Goal: Navigation & Orientation: Find specific page/section

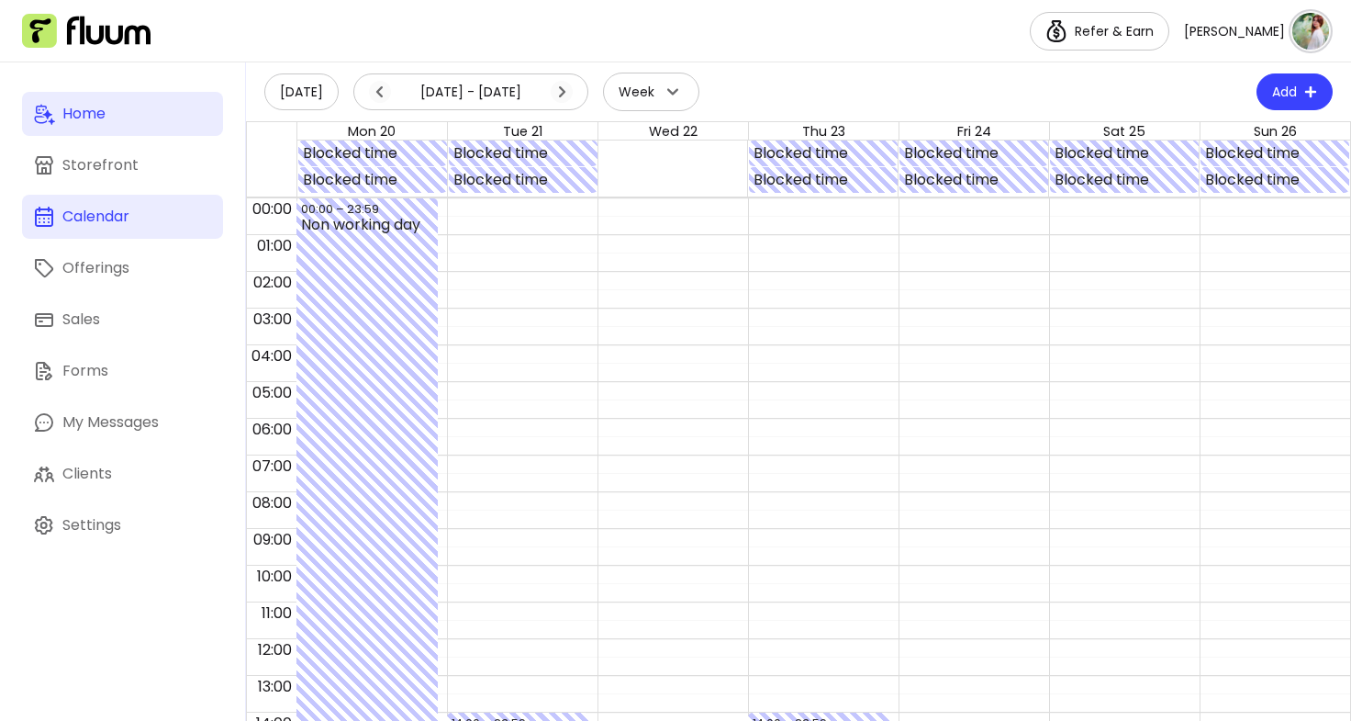
click at [69, 124] on div "Home" at bounding box center [83, 114] width 43 height 22
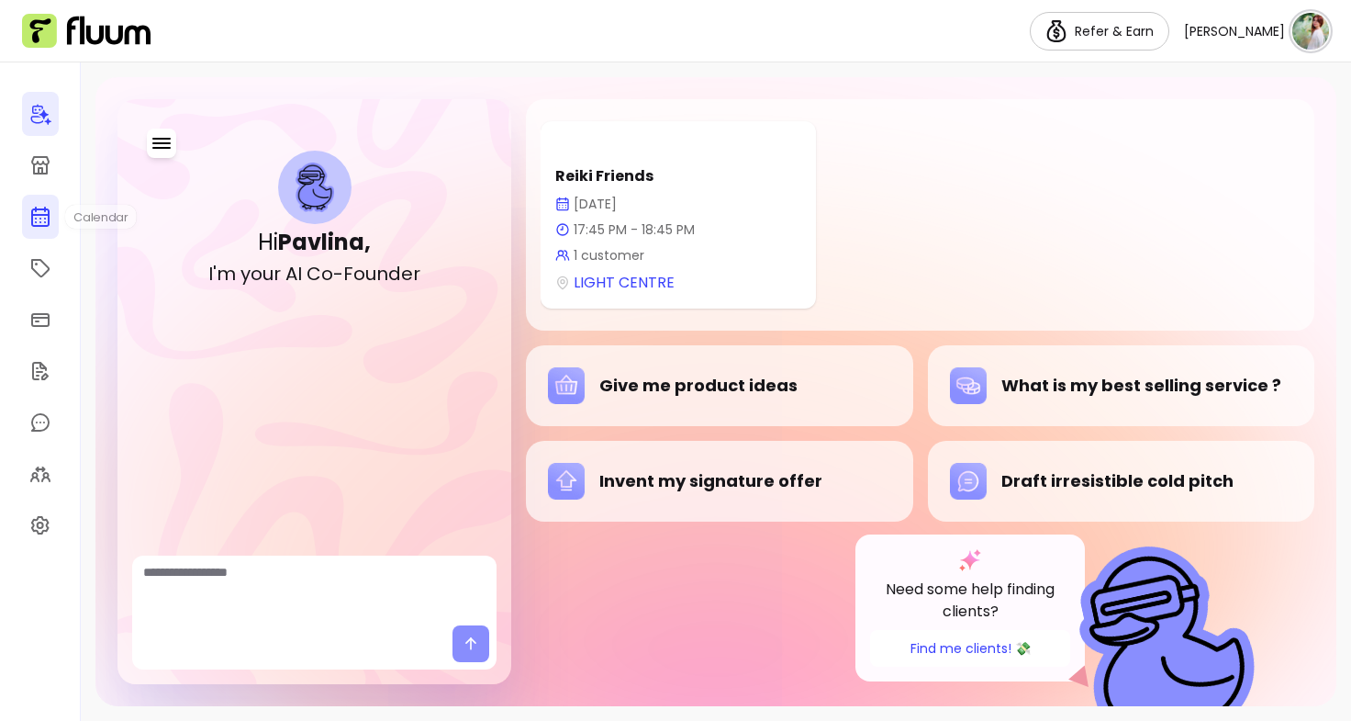
click at [48, 217] on icon at bounding box center [40, 144] width 311 height 262
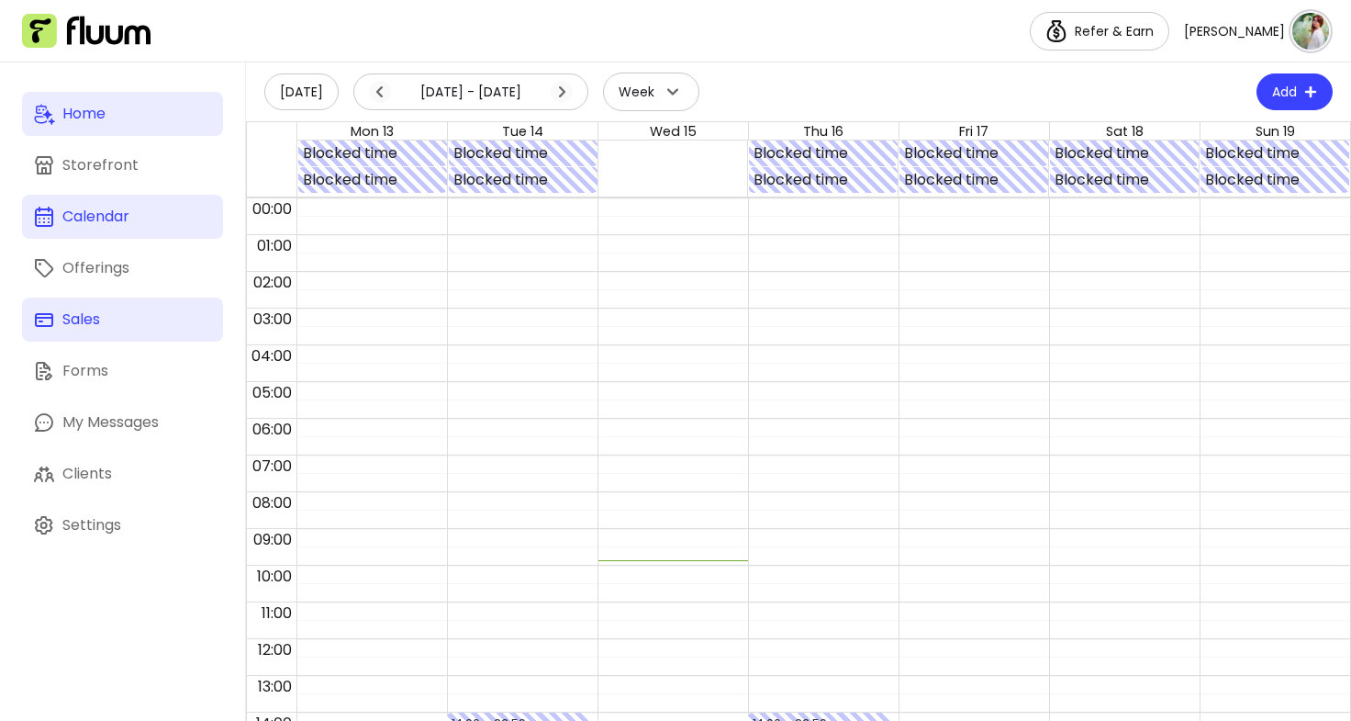
click at [127, 332] on link "Sales" at bounding box center [122, 319] width 201 height 44
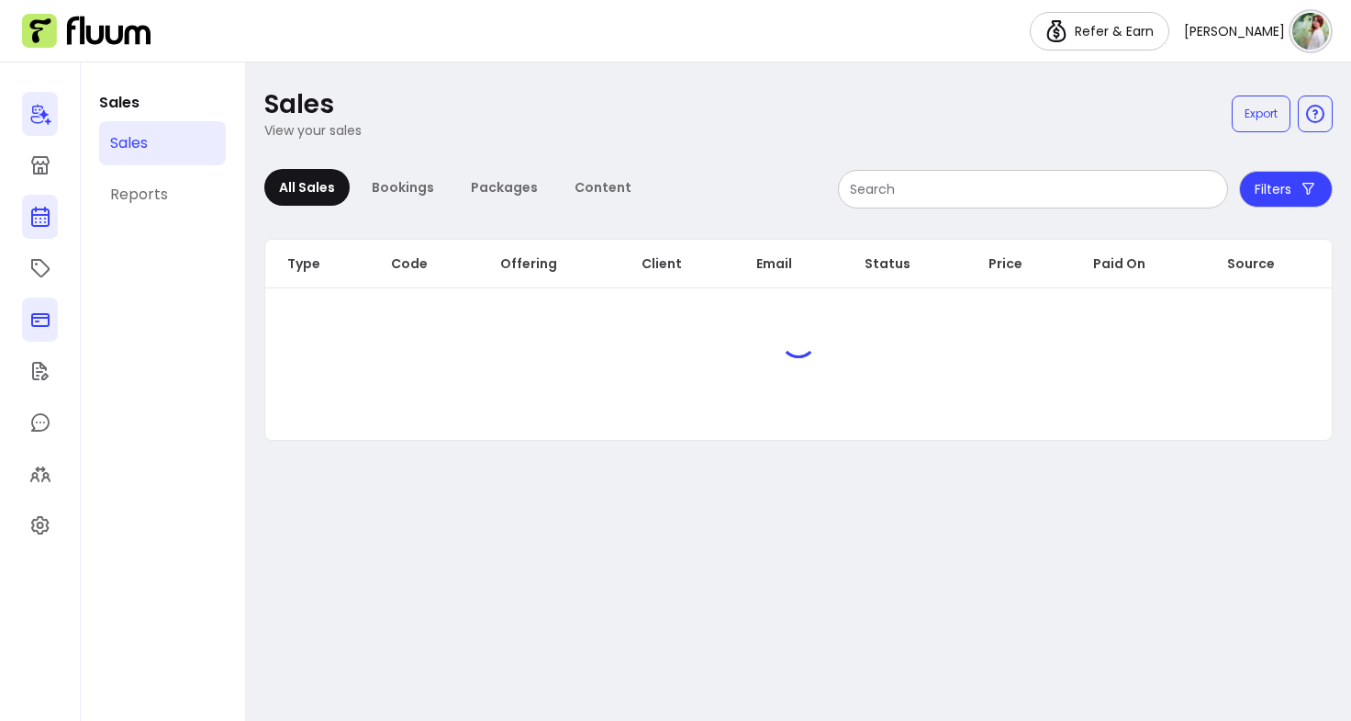
click at [39, 209] on icon at bounding box center [39, 144] width 311 height 262
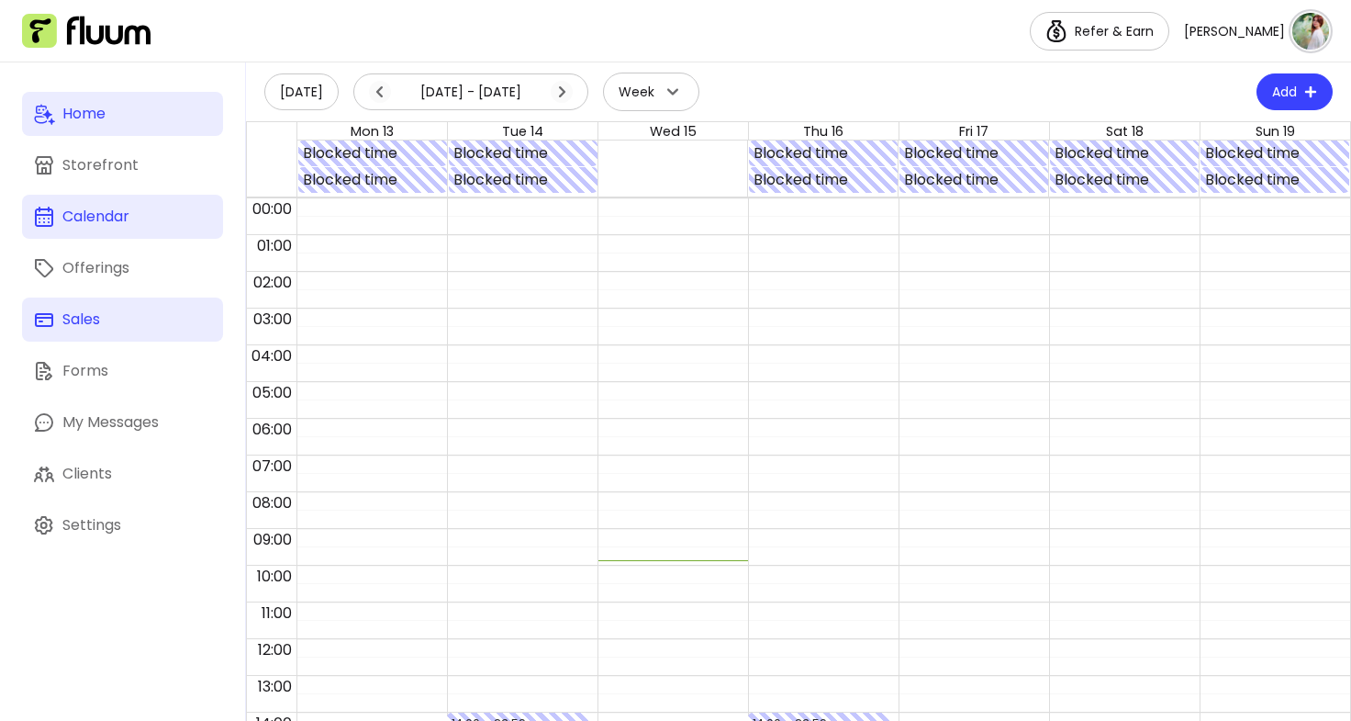
click at [91, 330] on div "Sales" at bounding box center [81, 319] width 38 height 22
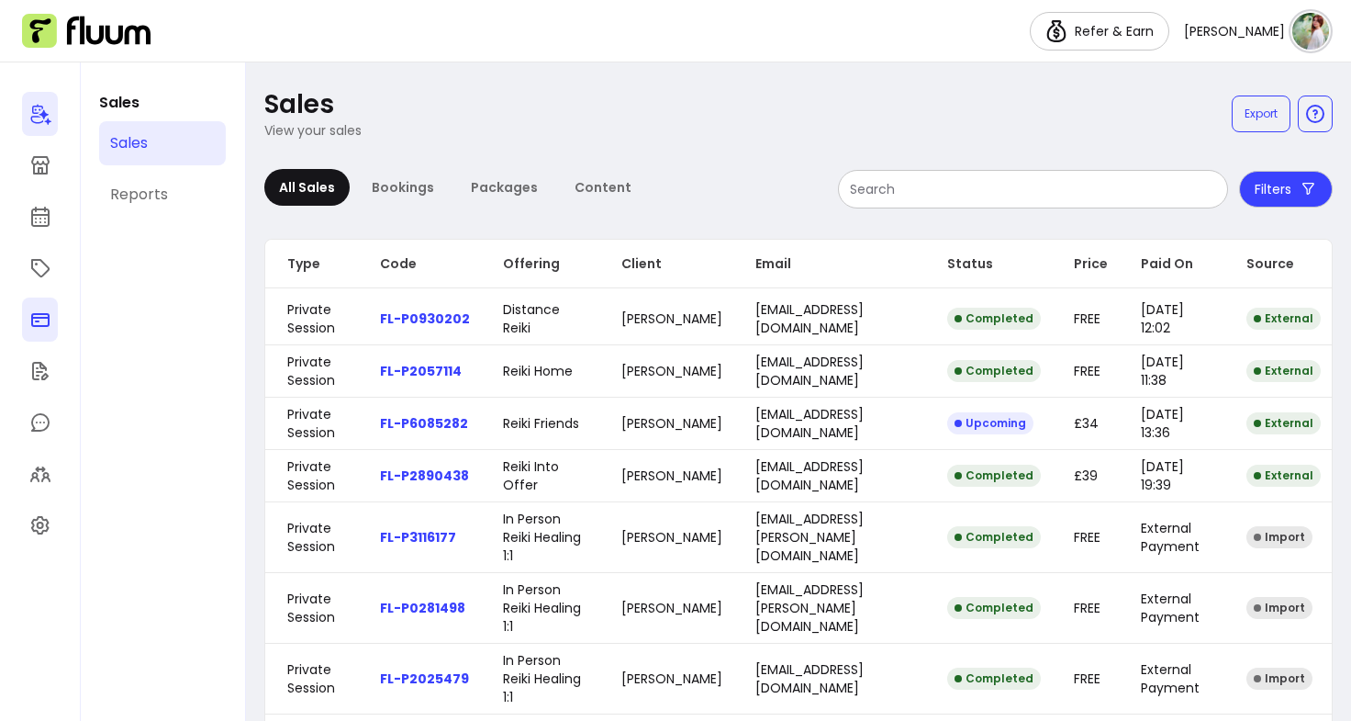
click at [36, 241] on div at bounding box center [40, 391] width 81 height 658
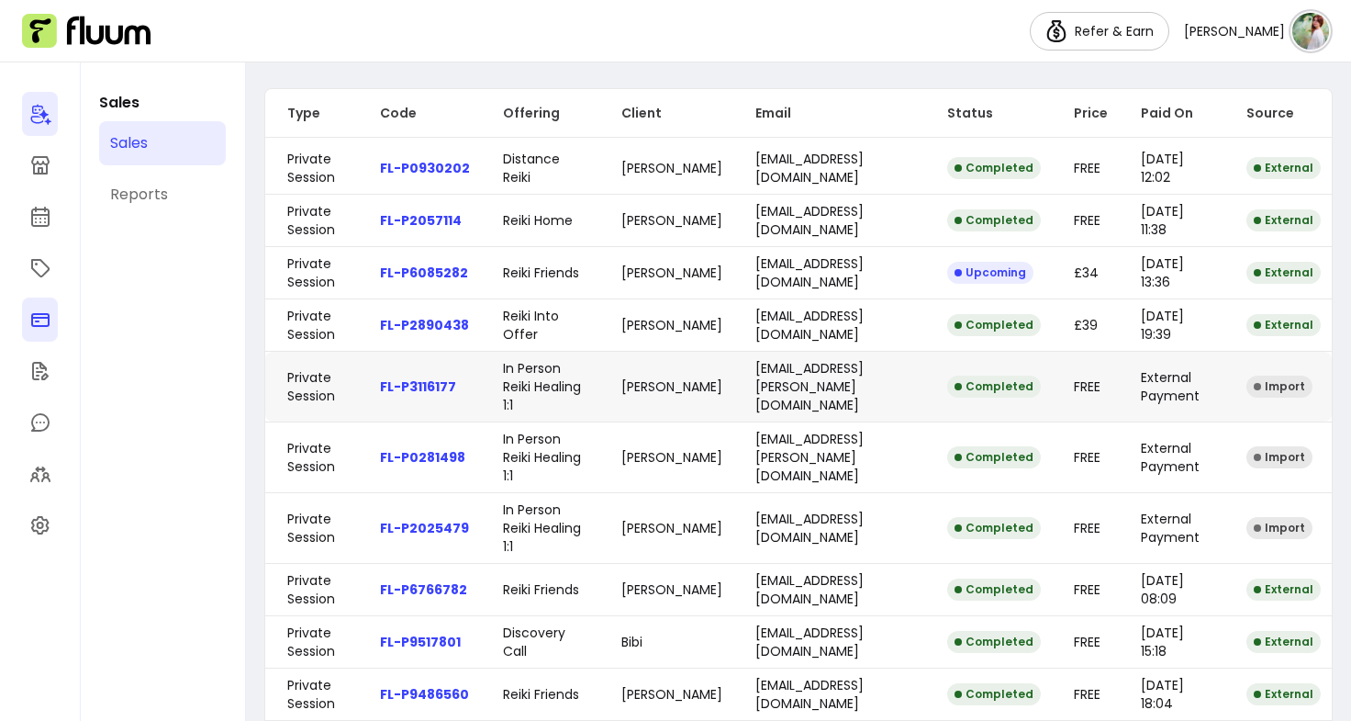
scroll to position [145, 0]
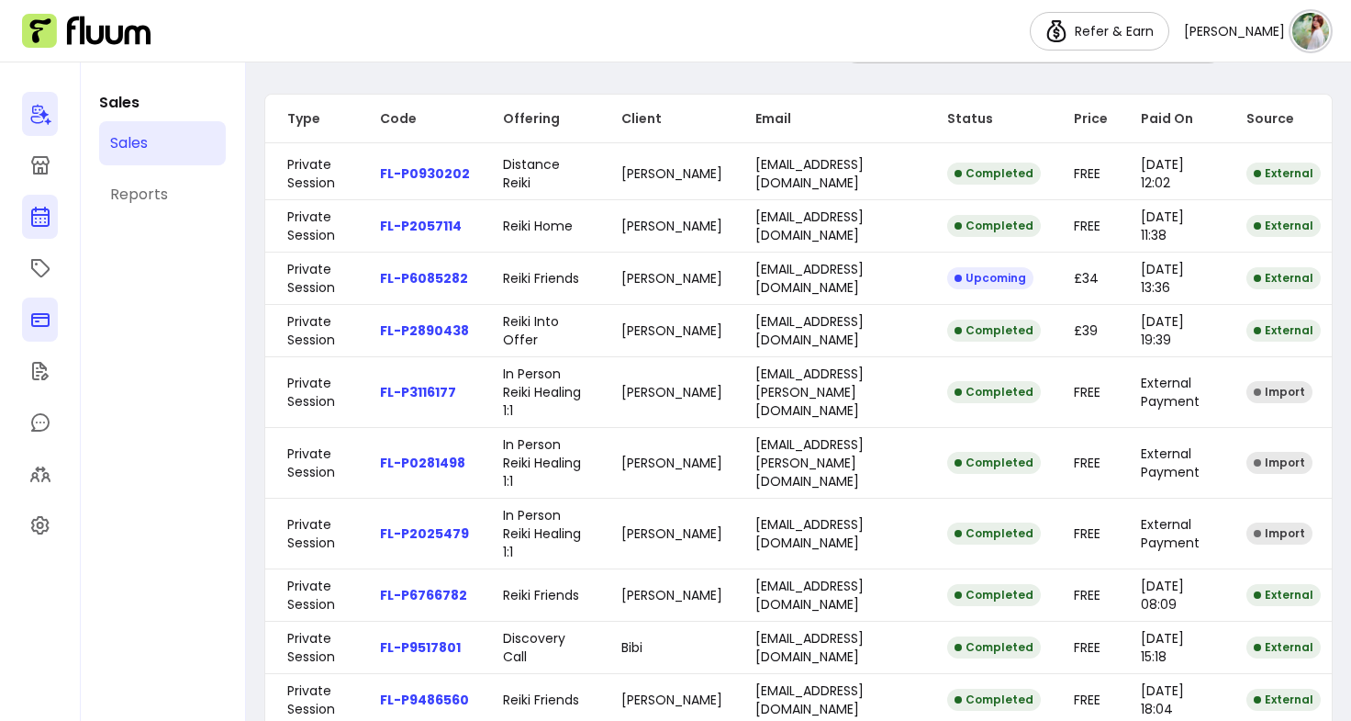
click at [45, 207] on icon at bounding box center [40, 217] width 22 height 22
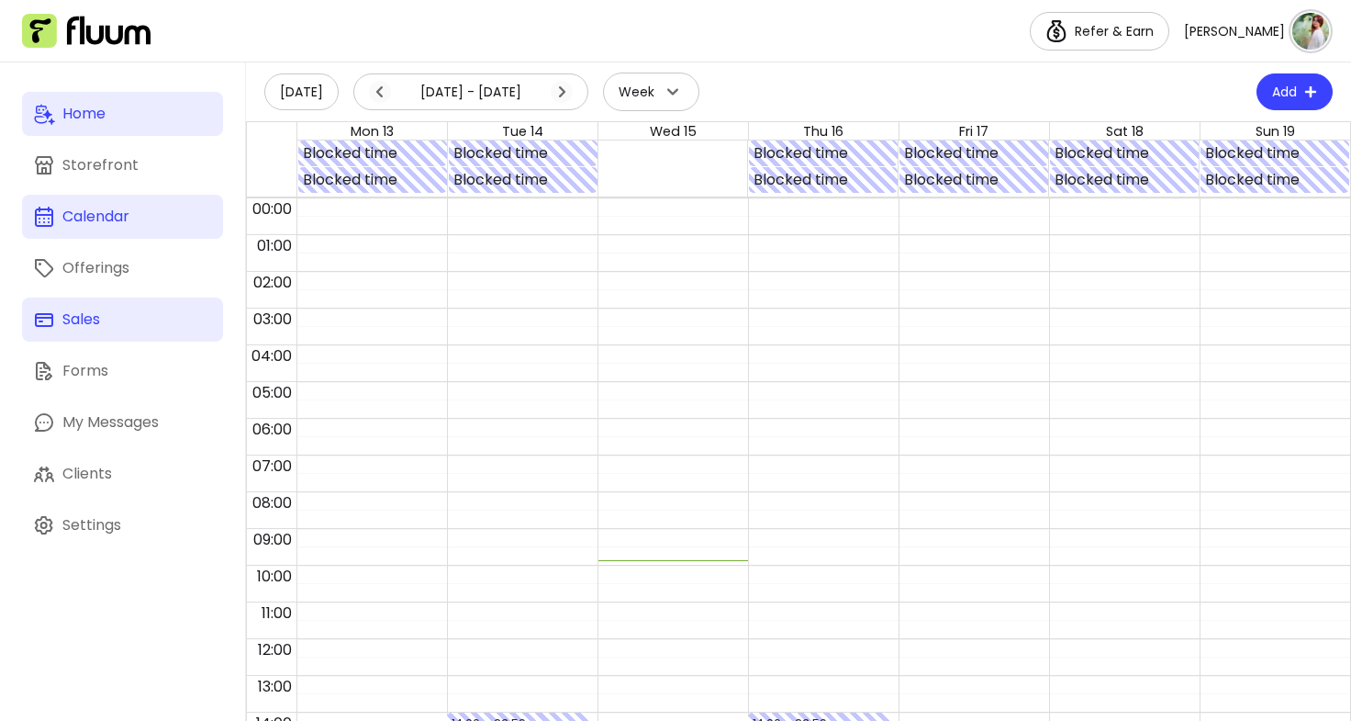
click at [94, 333] on link "Sales" at bounding box center [122, 319] width 201 height 44
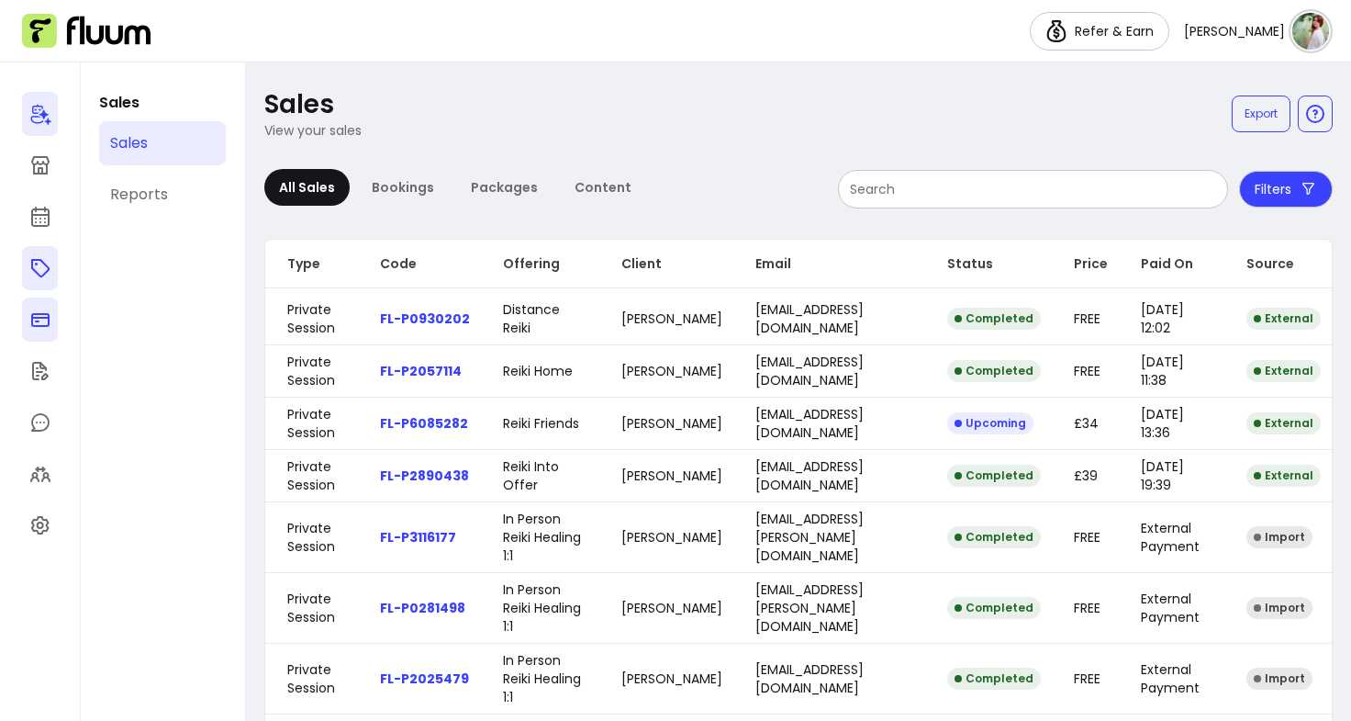
click at [25, 265] on link at bounding box center [40, 268] width 36 height 44
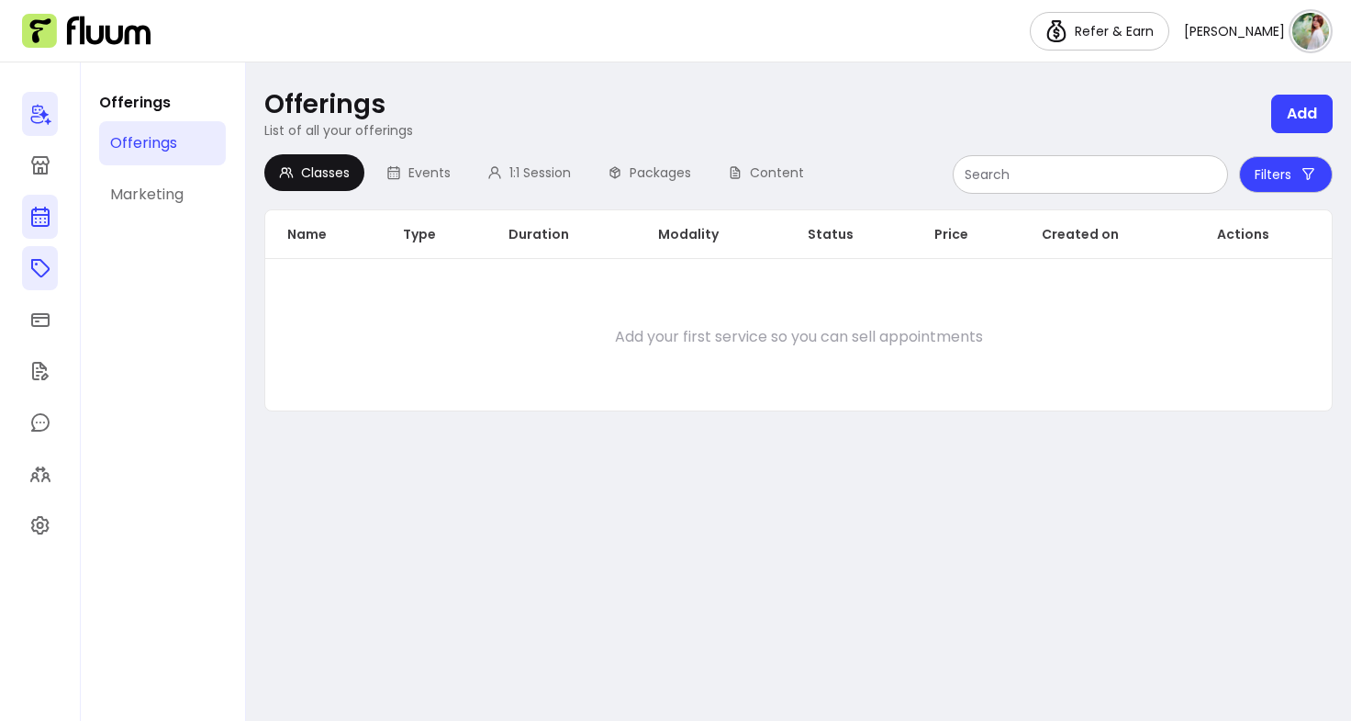
click at [41, 215] on icon at bounding box center [39, 144] width 311 height 262
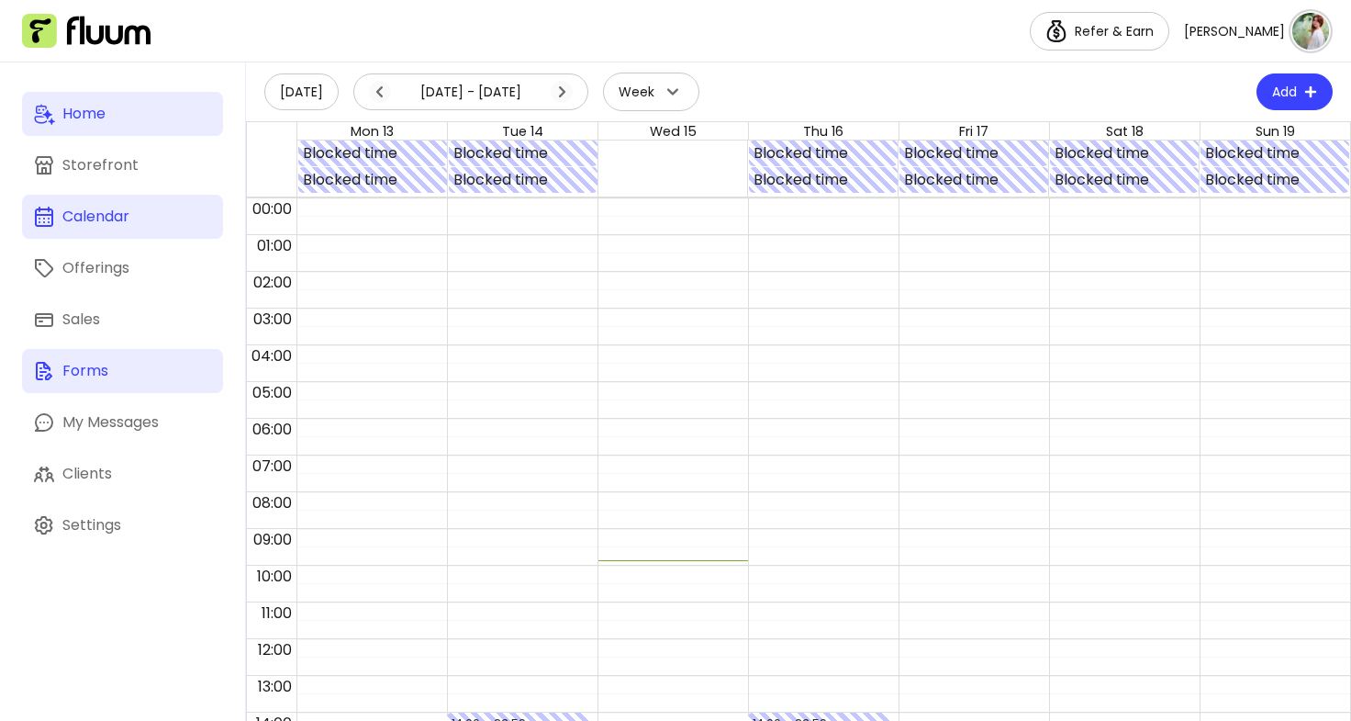
click at [80, 364] on div "Forms" at bounding box center [85, 371] width 46 height 22
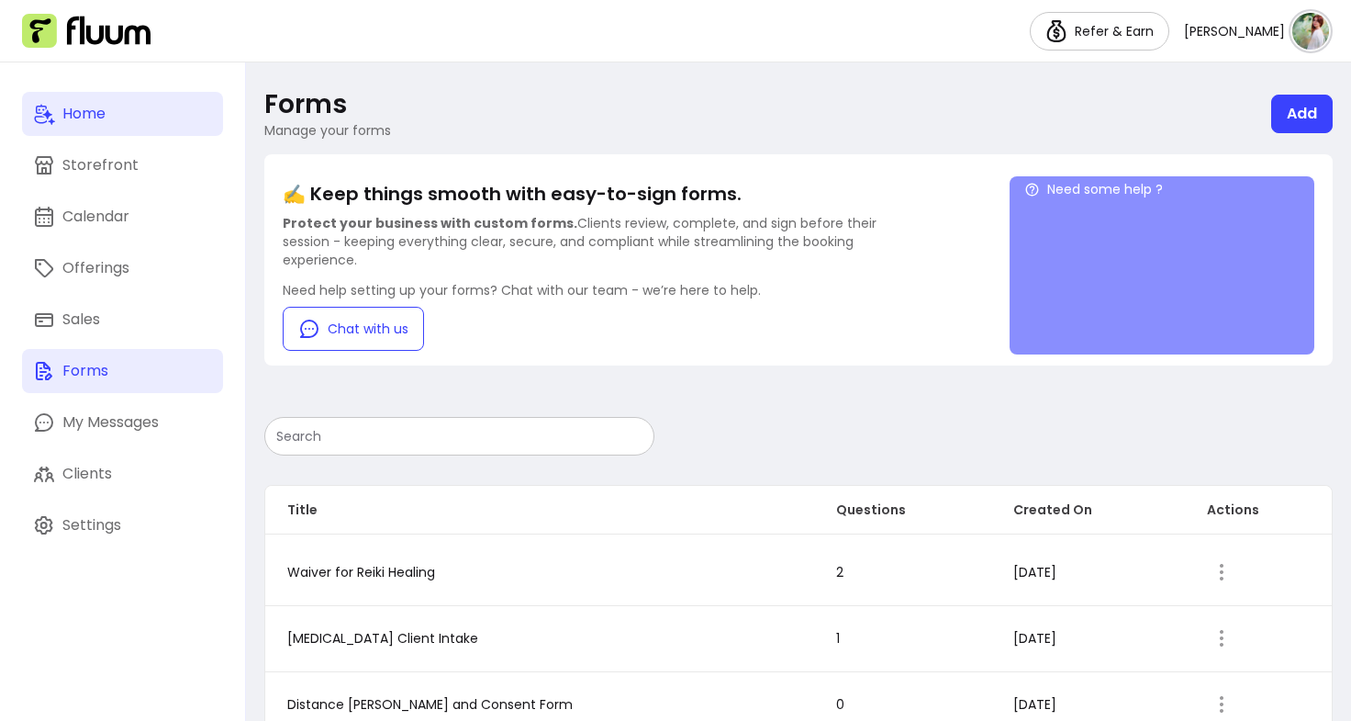
scroll to position [173, 0]
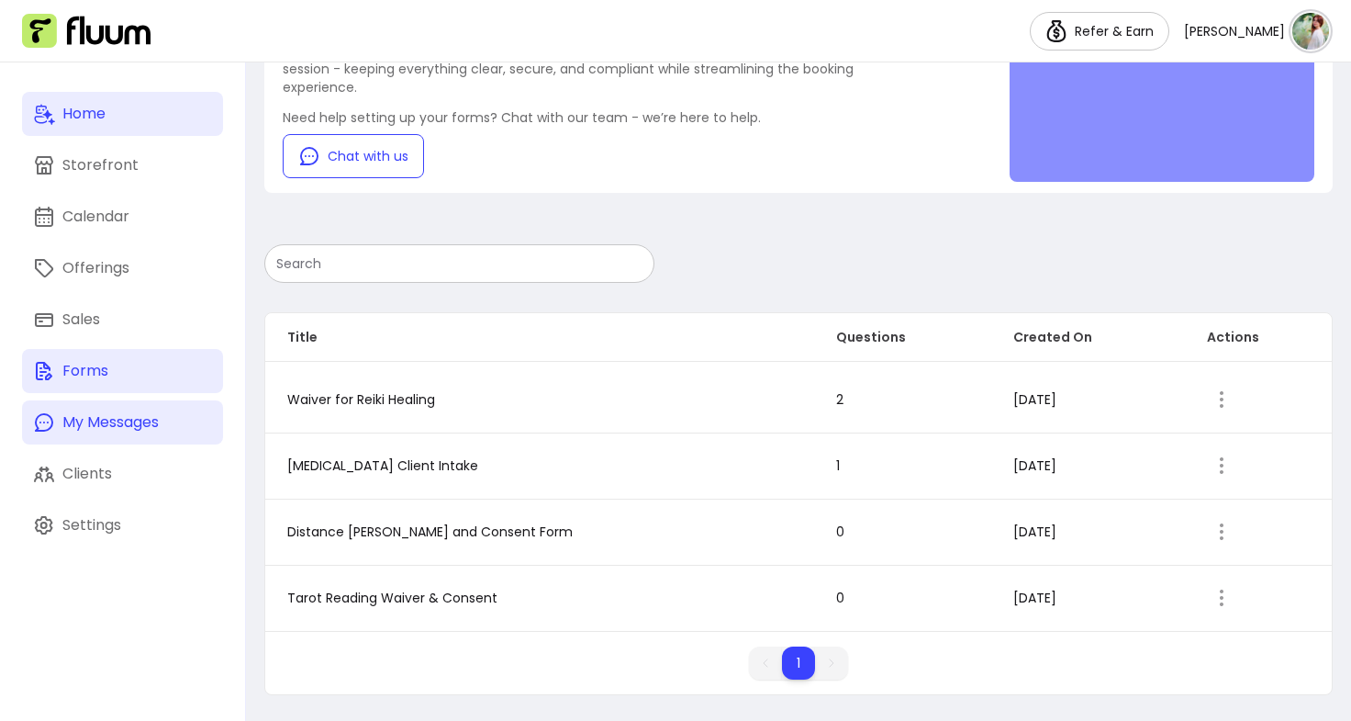
click at [157, 437] on link "My Messages" at bounding box center [122, 422] width 201 height 44
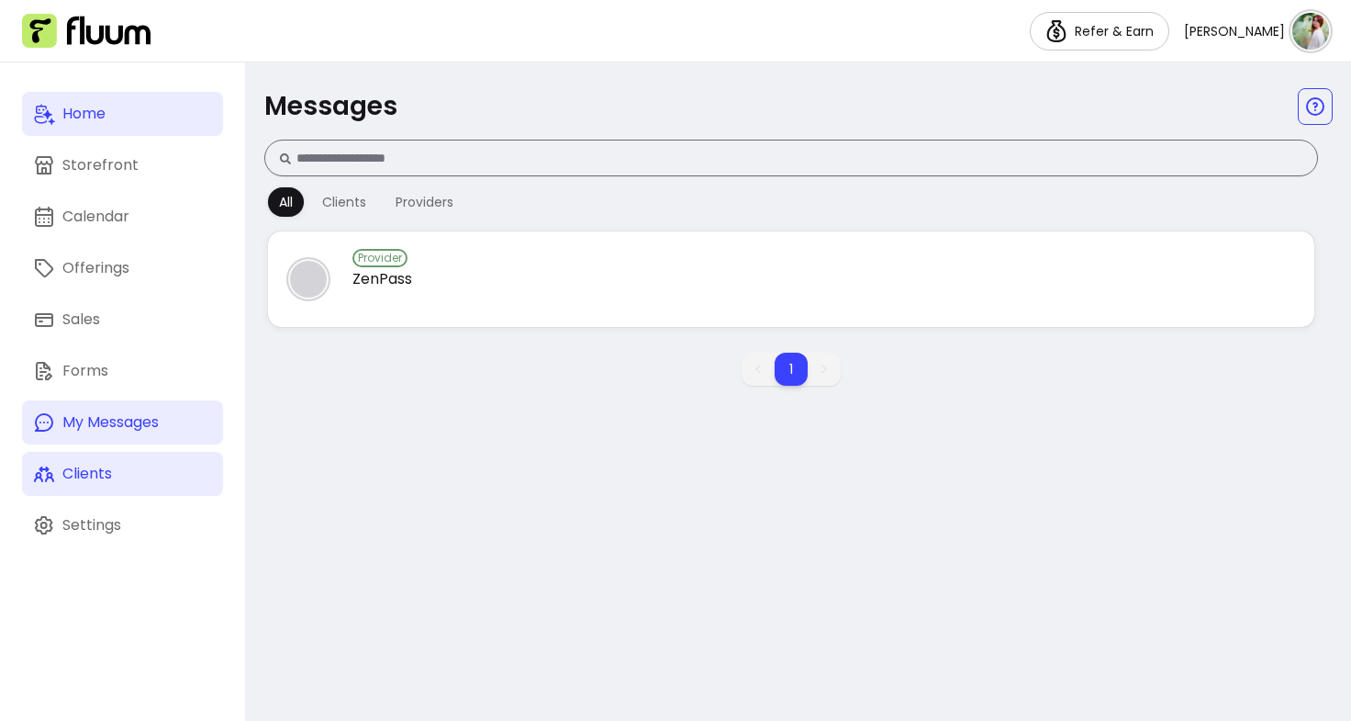
click at [120, 476] on link "Clients" at bounding box center [122, 474] width 201 height 44
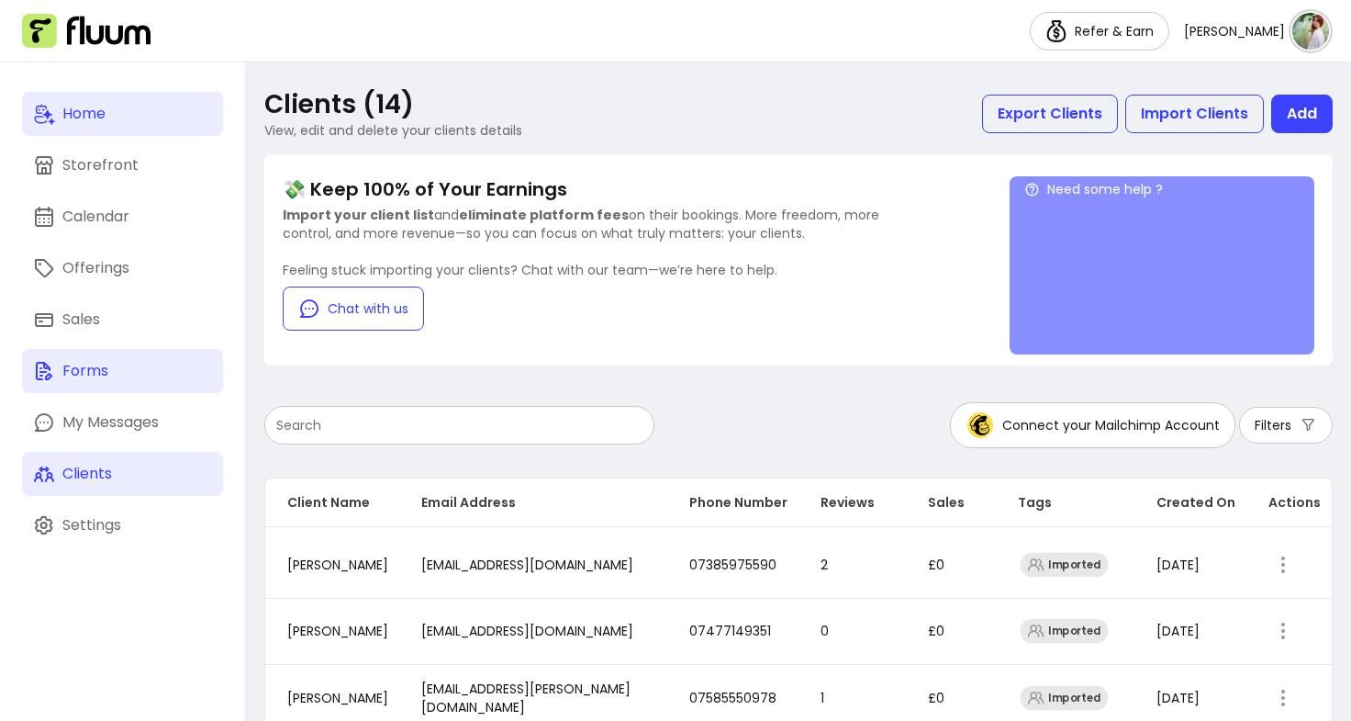
click at [120, 365] on link "Forms" at bounding box center [122, 371] width 201 height 44
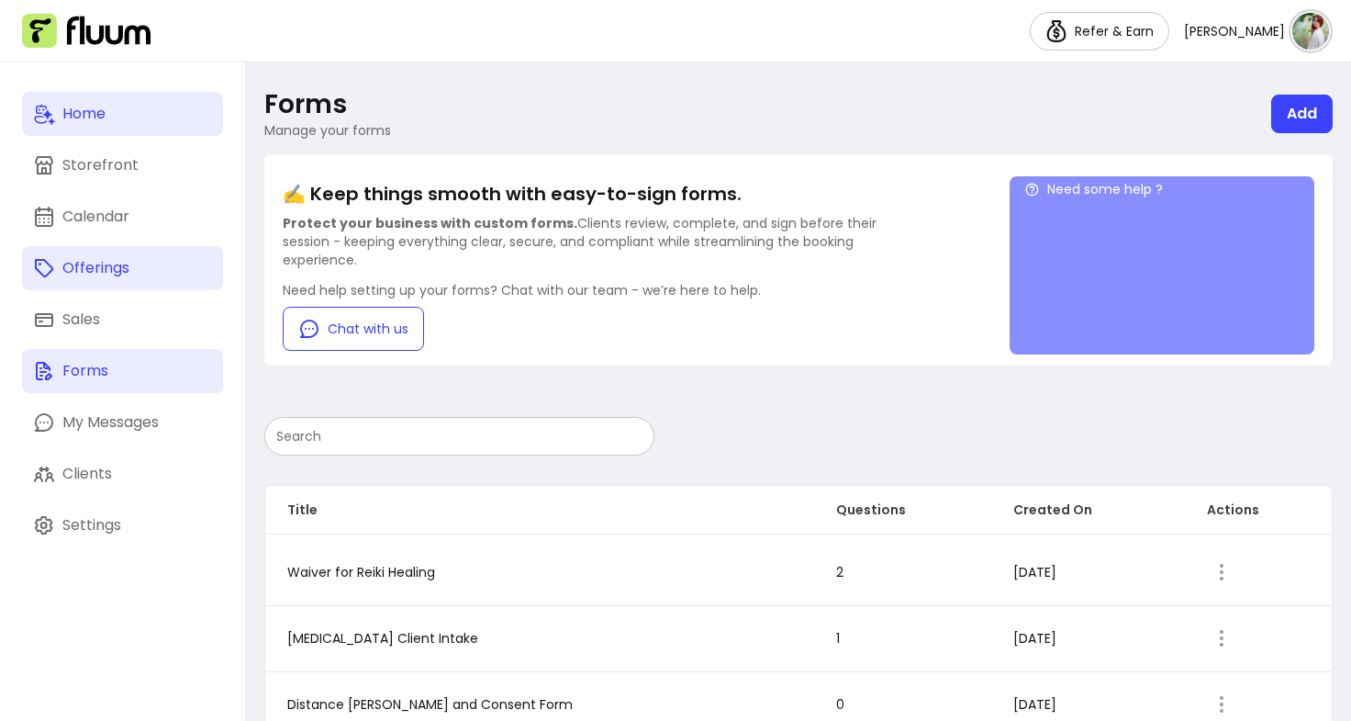
click at [119, 285] on link "Offerings" at bounding box center [122, 268] width 201 height 44
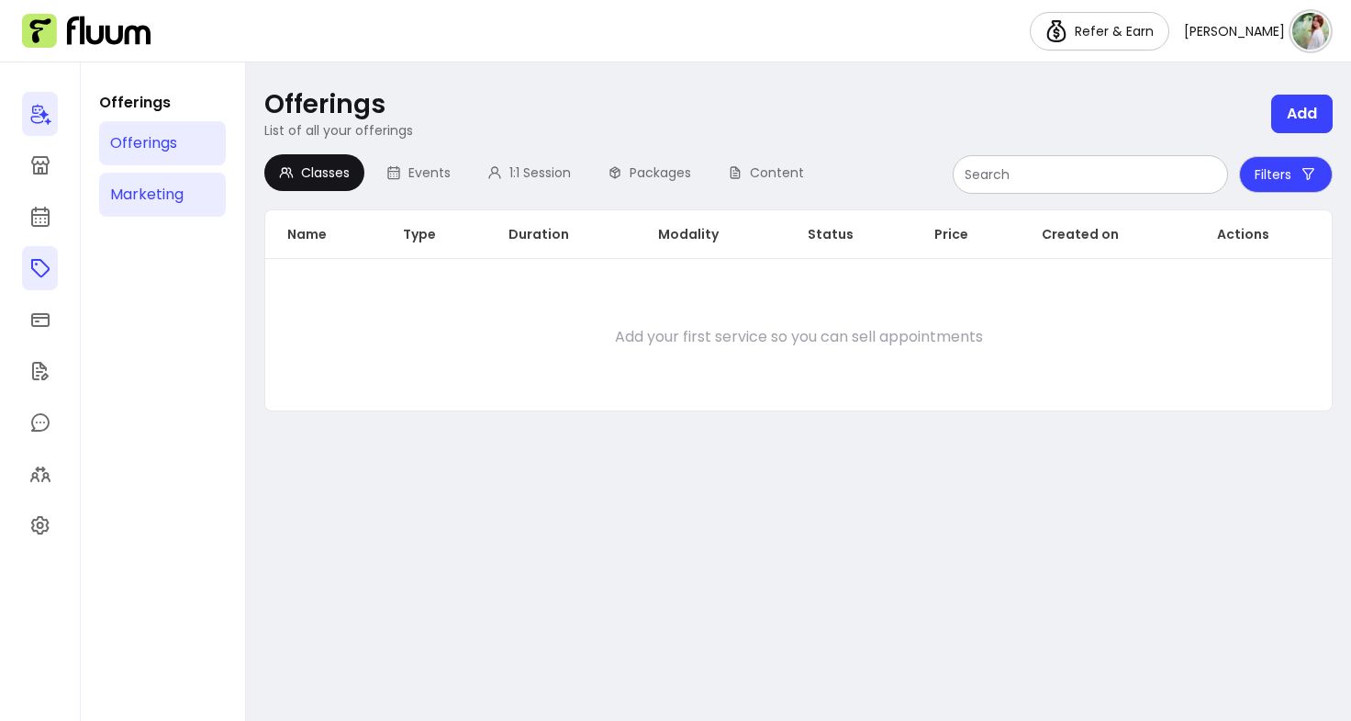
click at [142, 194] on div "Marketing" at bounding box center [146, 195] width 73 height 22
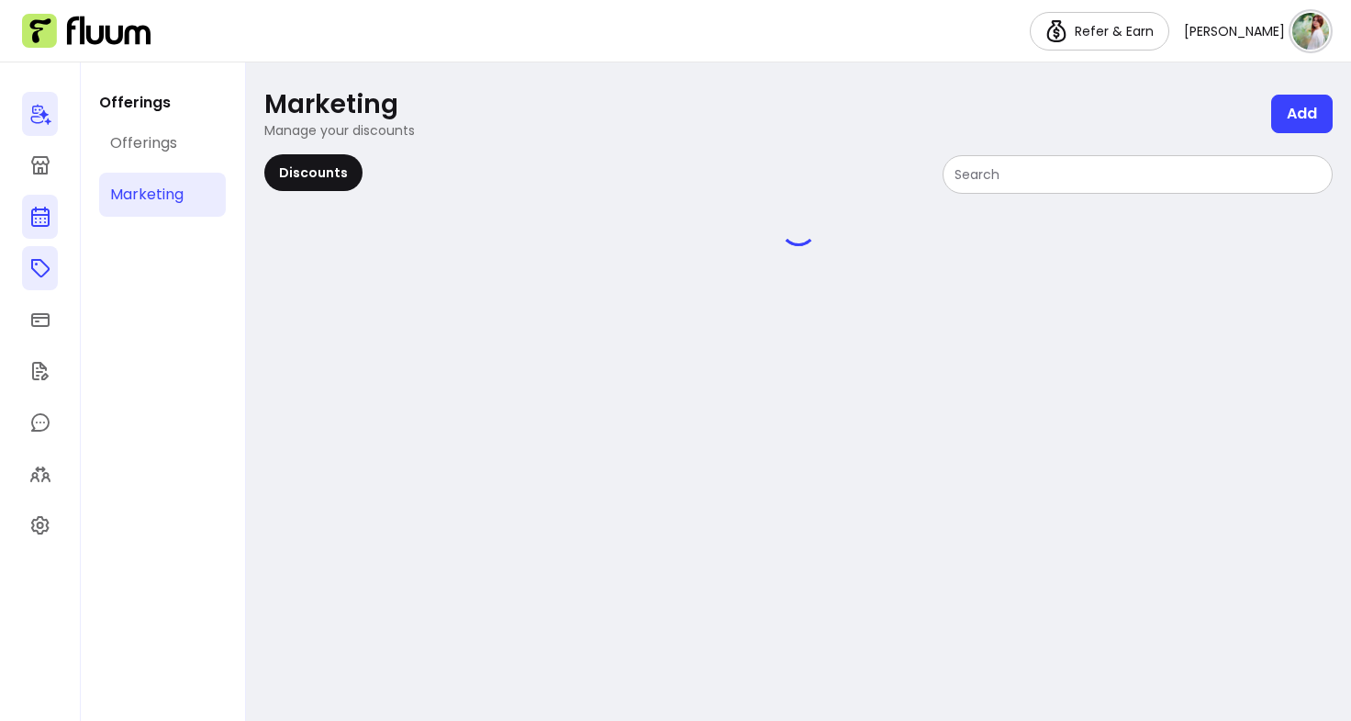
click at [43, 213] on icon at bounding box center [40, 217] width 22 height 22
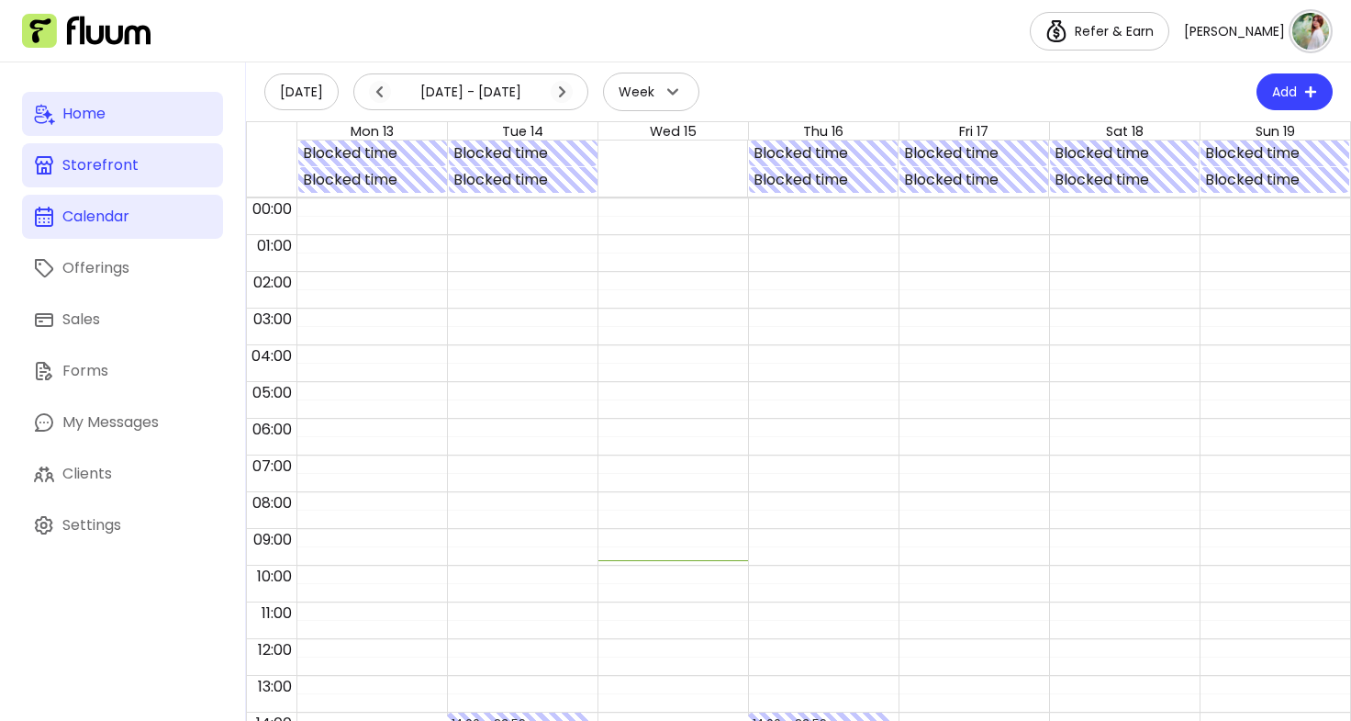
click at [54, 149] on link "Storefront" at bounding box center [122, 165] width 201 height 44
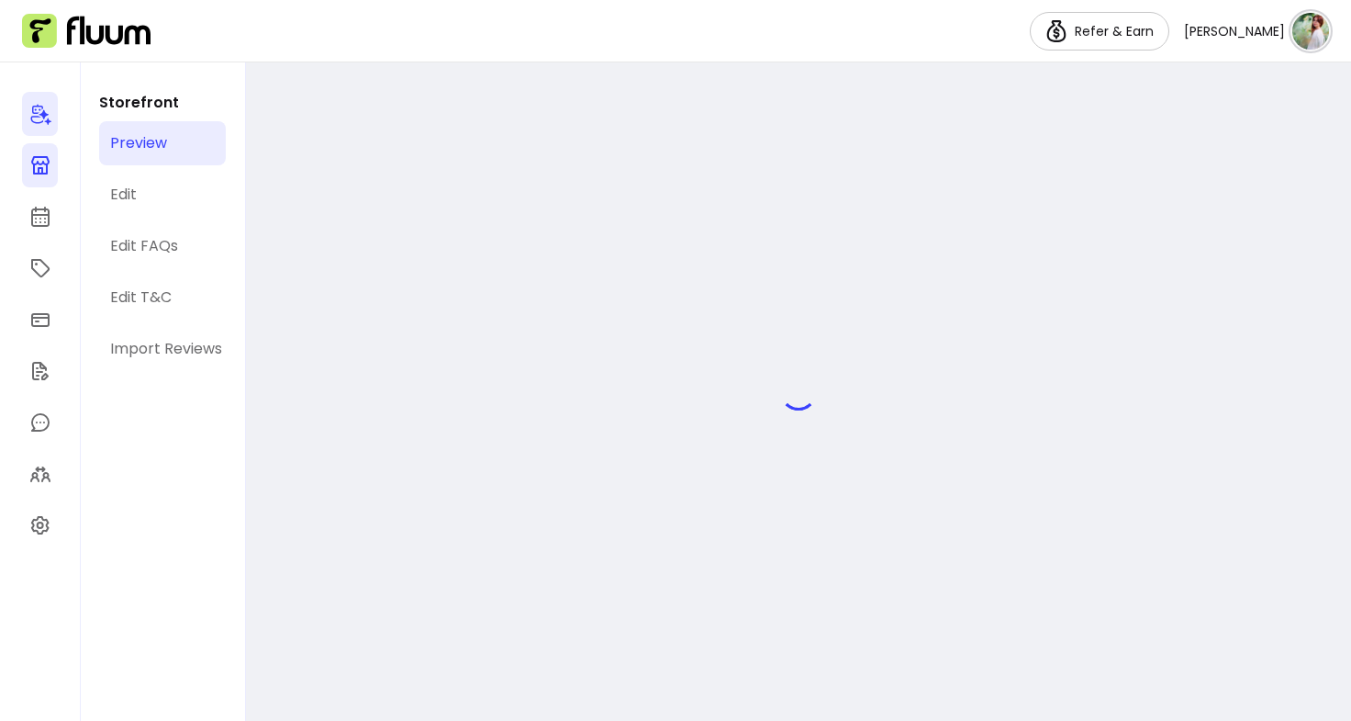
click at [32, 108] on icon at bounding box center [40, 115] width 20 height 21
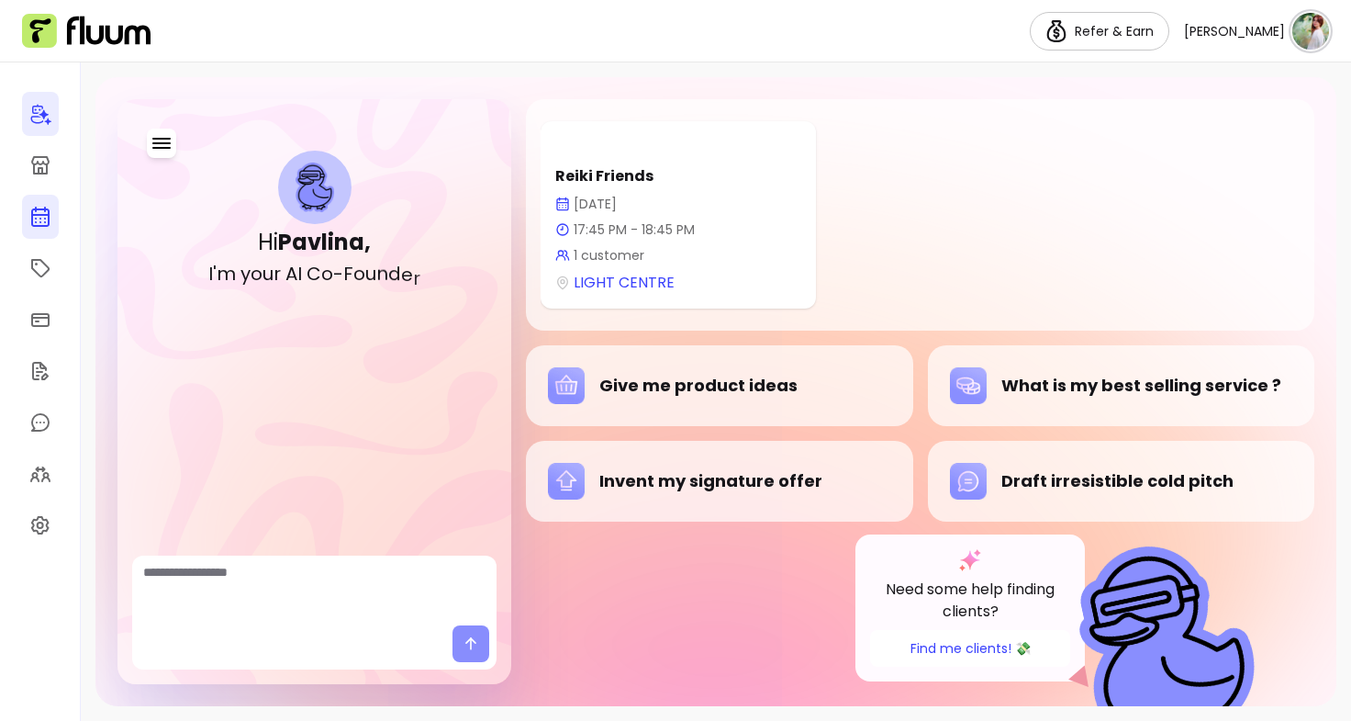
click at [28, 200] on link at bounding box center [40, 217] width 37 height 44
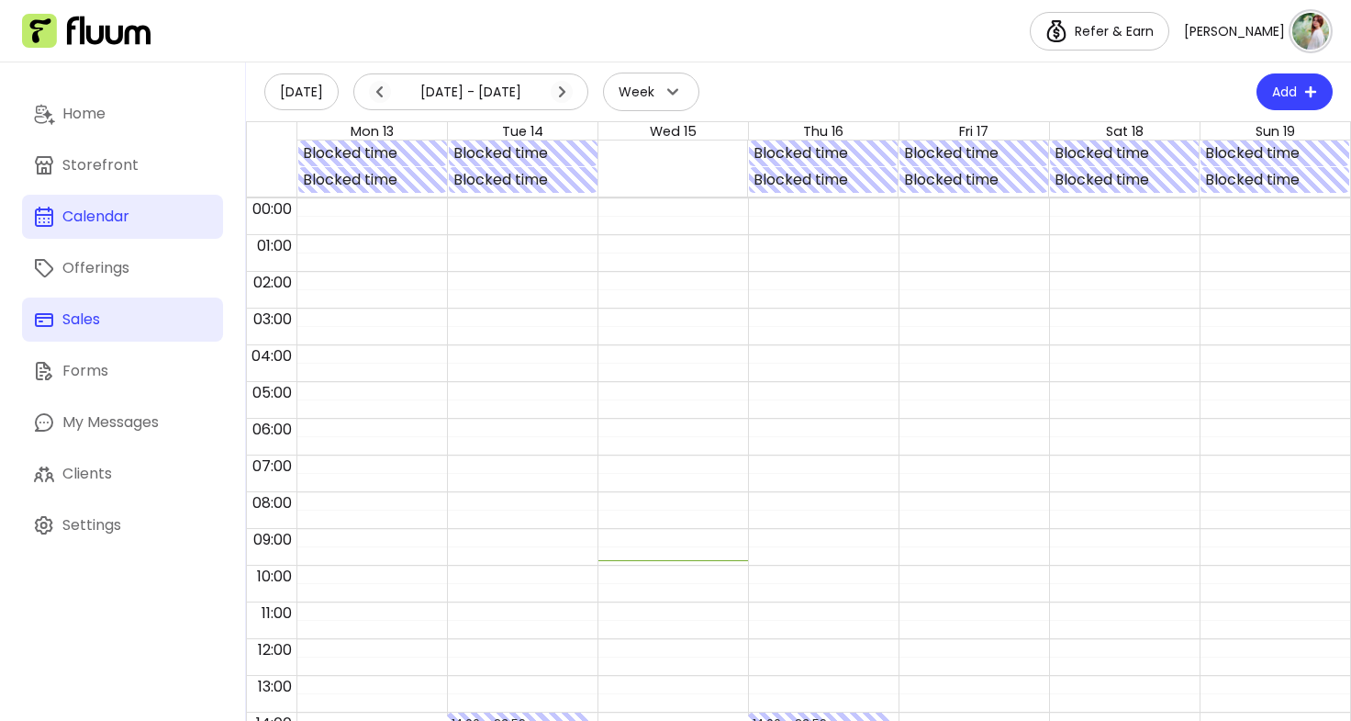
click at [69, 323] on div "Sales" at bounding box center [81, 319] width 38 height 22
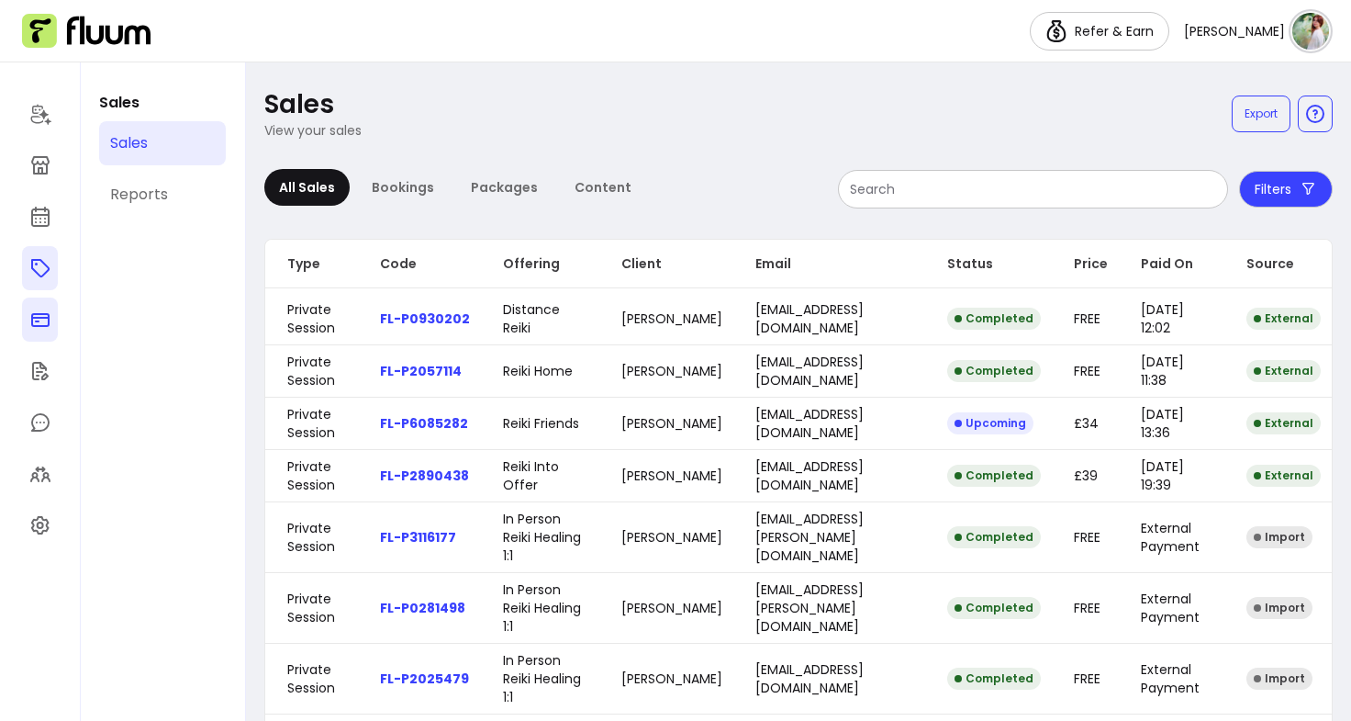
click at [53, 263] on link at bounding box center [40, 268] width 36 height 44
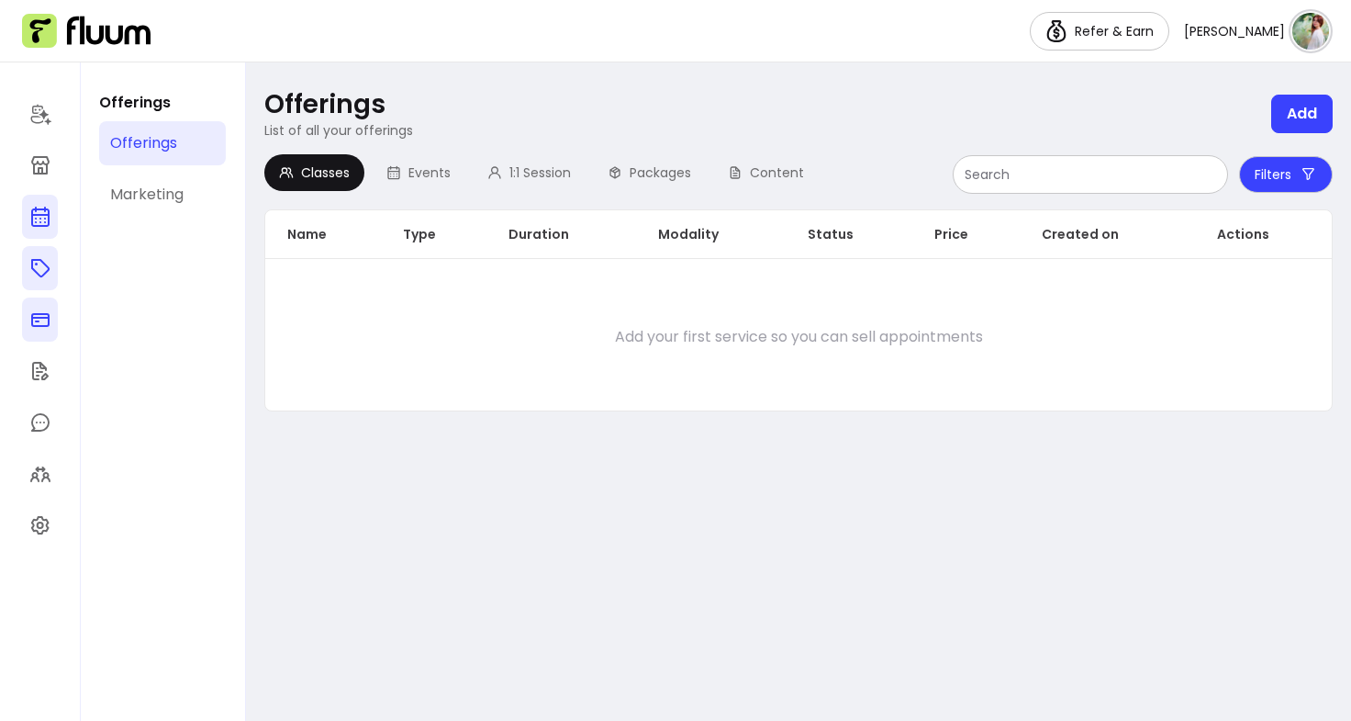
click at [44, 219] on icon at bounding box center [40, 217] width 22 height 22
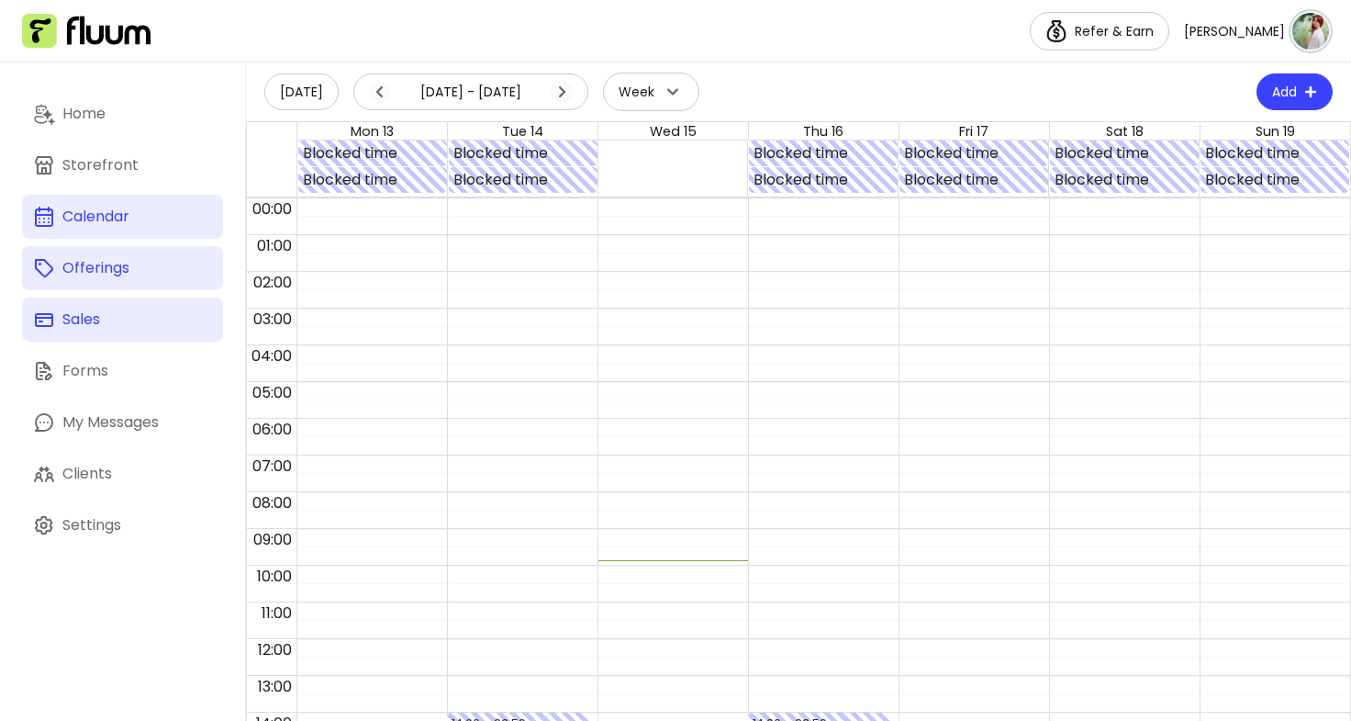
click at [129, 278] on link "Offerings" at bounding box center [122, 268] width 201 height 44
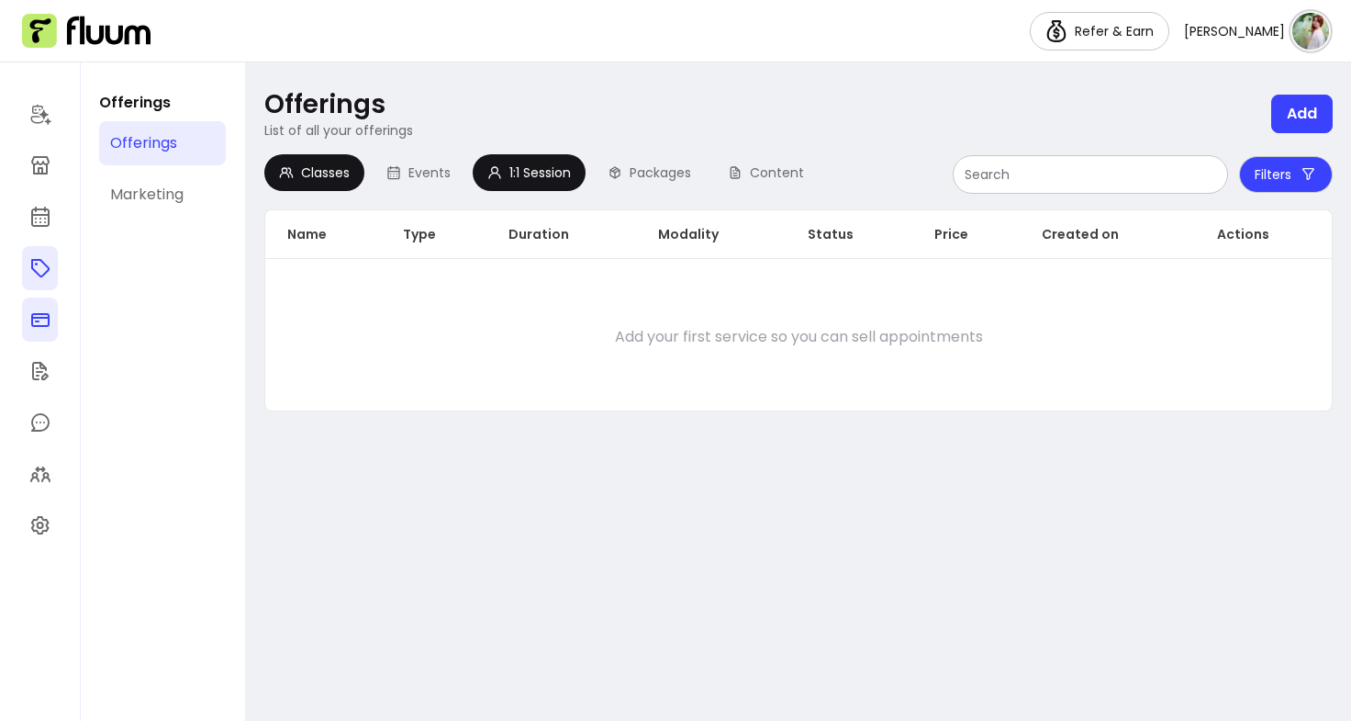
click at [532, 177] on span "1:1 Session" at bounding box center [540, 172] width 62 height 18
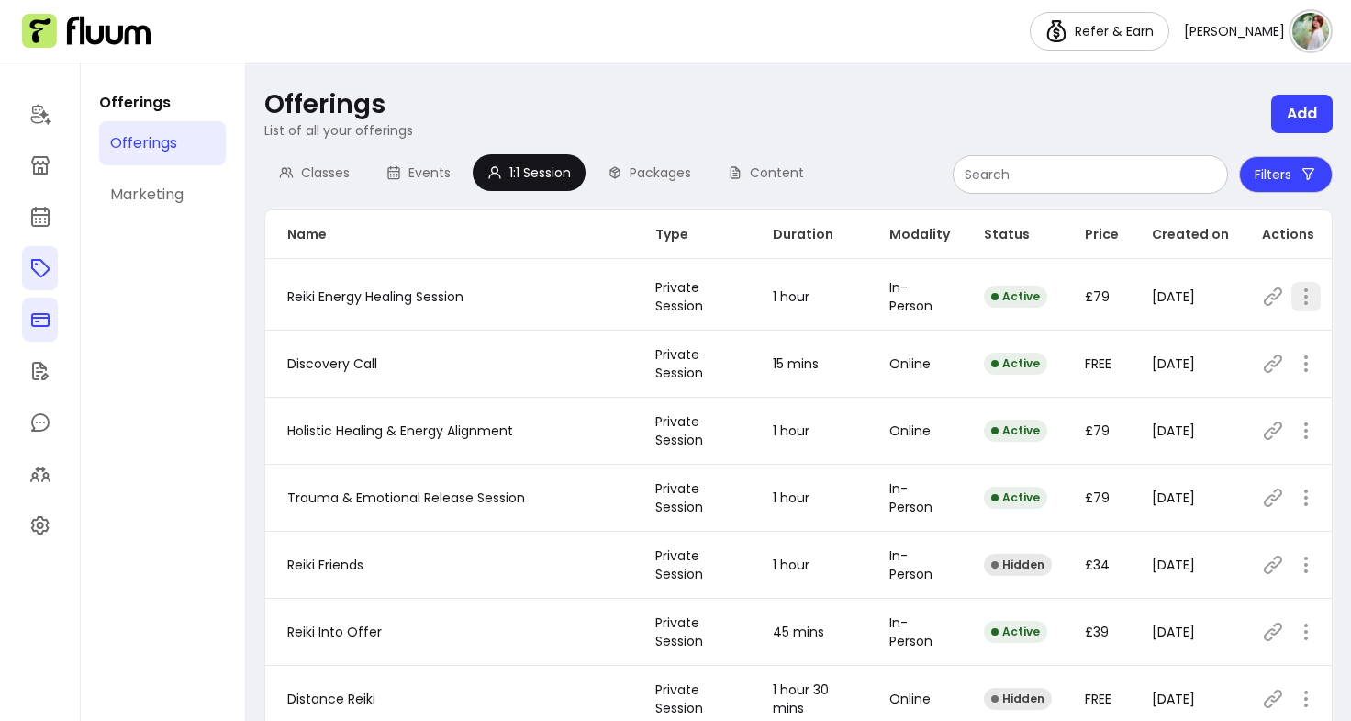
click at [386, 305] on span "Reiki Energy Healing Session" at bounding box center [375, 296] width 176 height 18
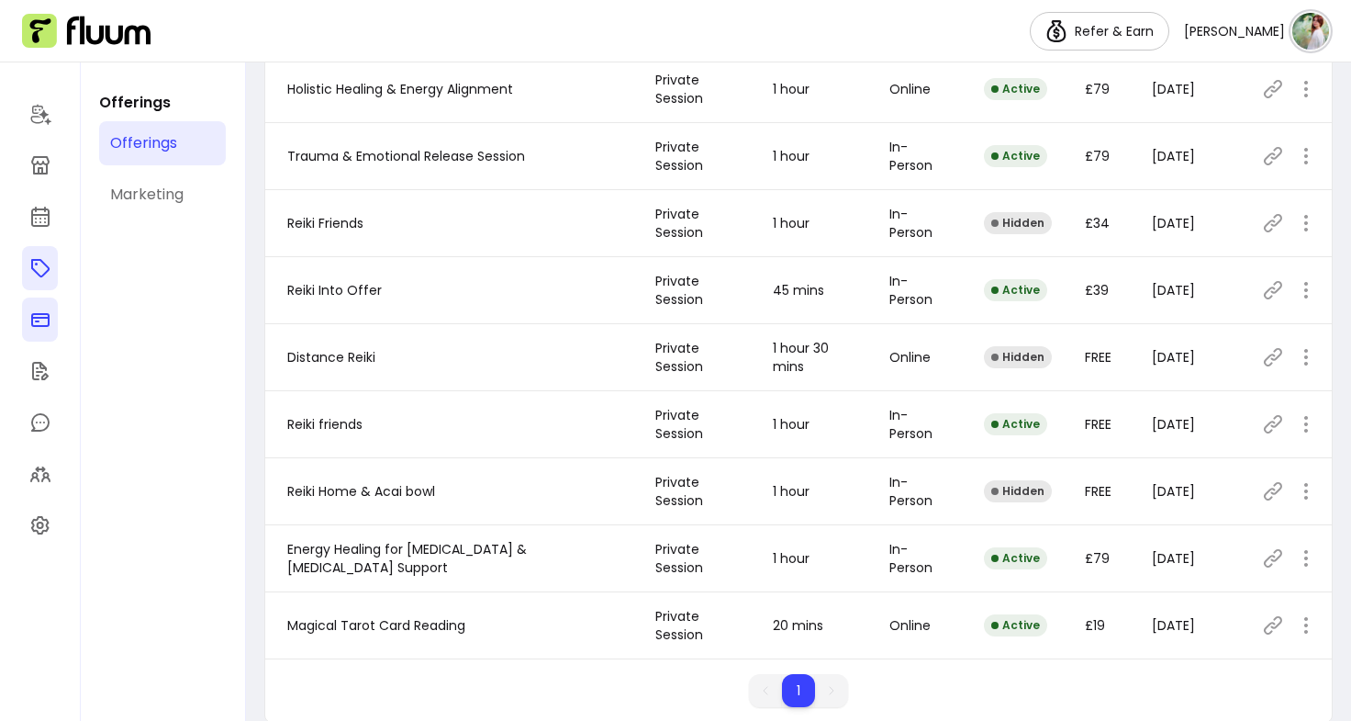
scroll to position [342, 0]
click at [1295, 565] on icon "button" at bounding box center [1305, 556] width 21 height 21
click at [1295, 625] on icon "button" at bounding box center [1306, 624] width 22 height 22
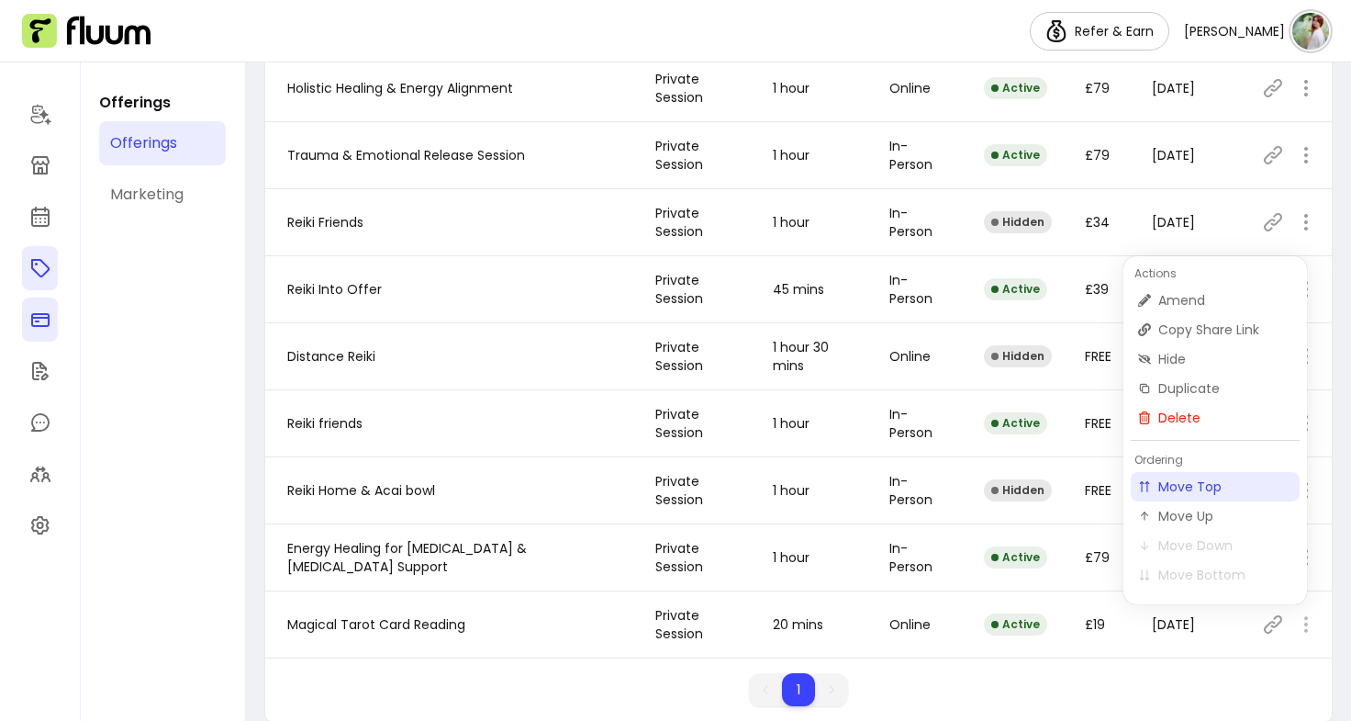
click at [1218, 486] on span "Move Top" at bounding box center [1225, 486] width 134 height 18
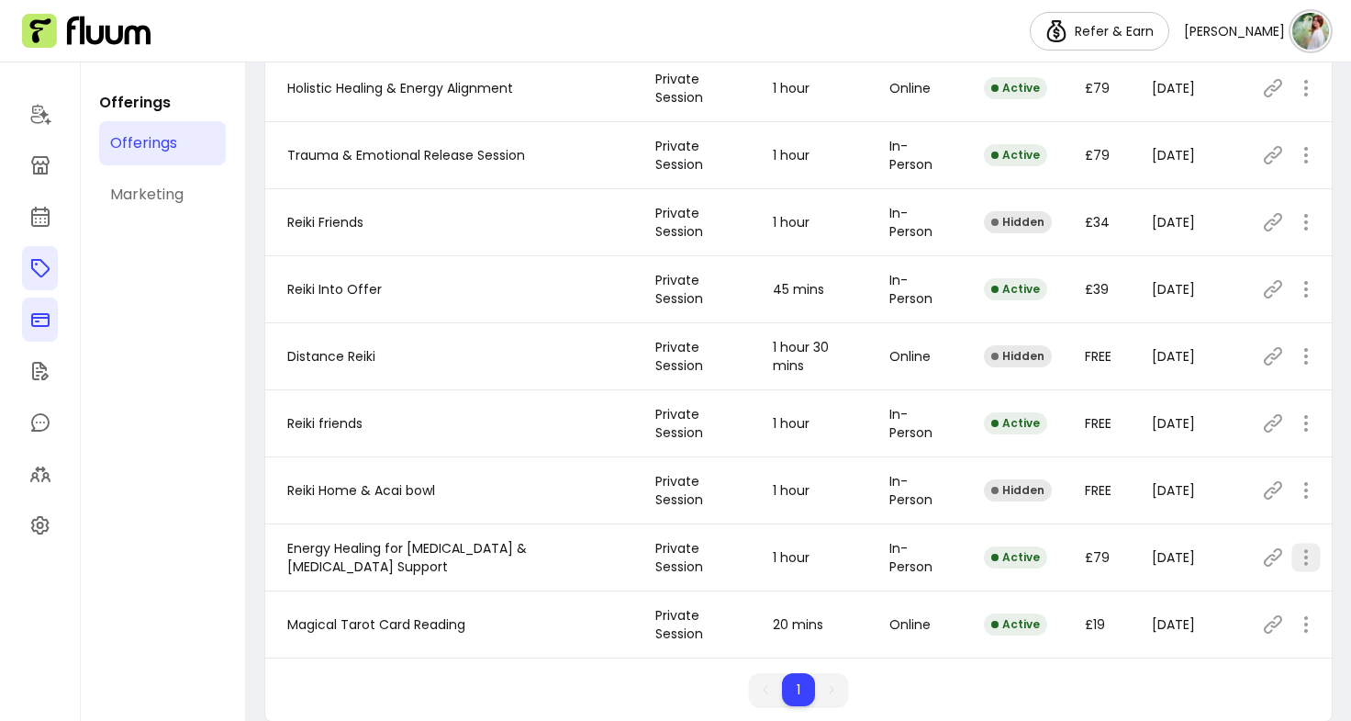
click at [1295, 560] on icon "button" at bounding box center [1305, 556] width 21 height 21
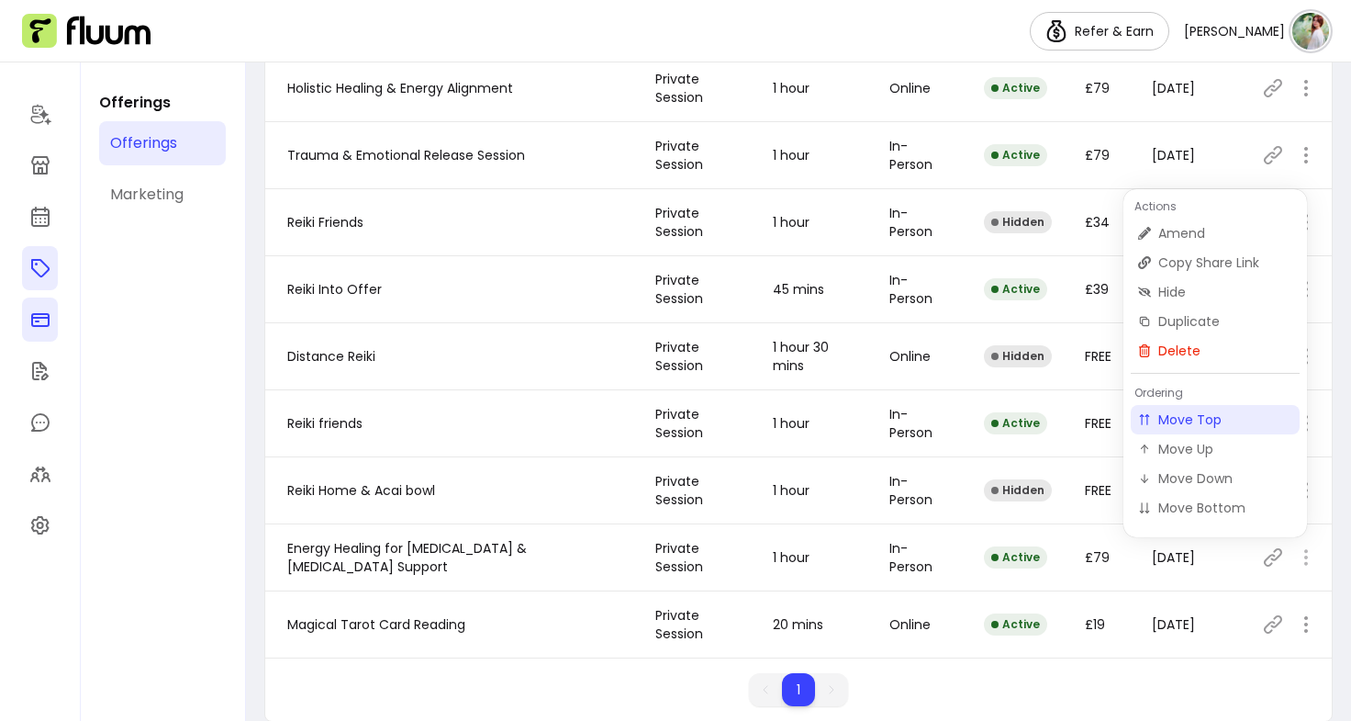
click at [1194, 422] on span "Move Top" at bounding box center [1225, 419] width 134 height 18
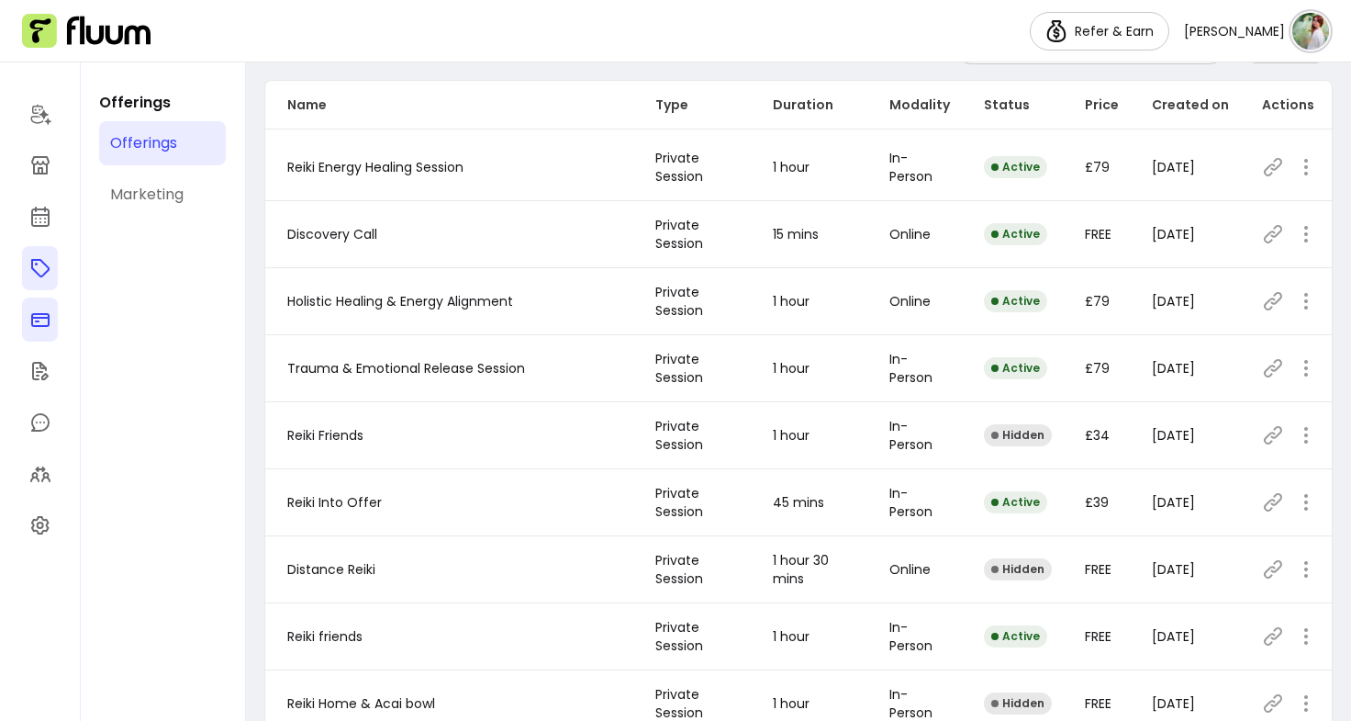
scroll to position [132, 0]
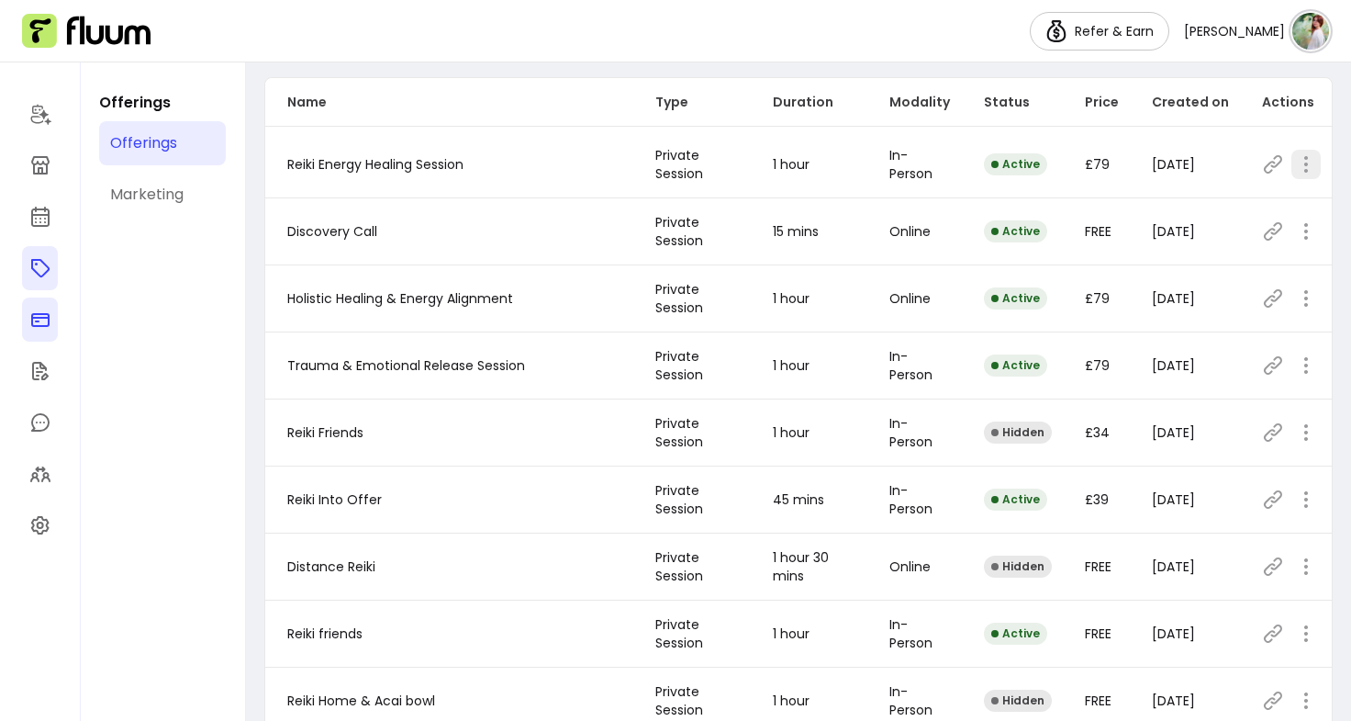
click at [1295, 174] on icon "button" at bounding box center [1306, 164] width 22 height 22
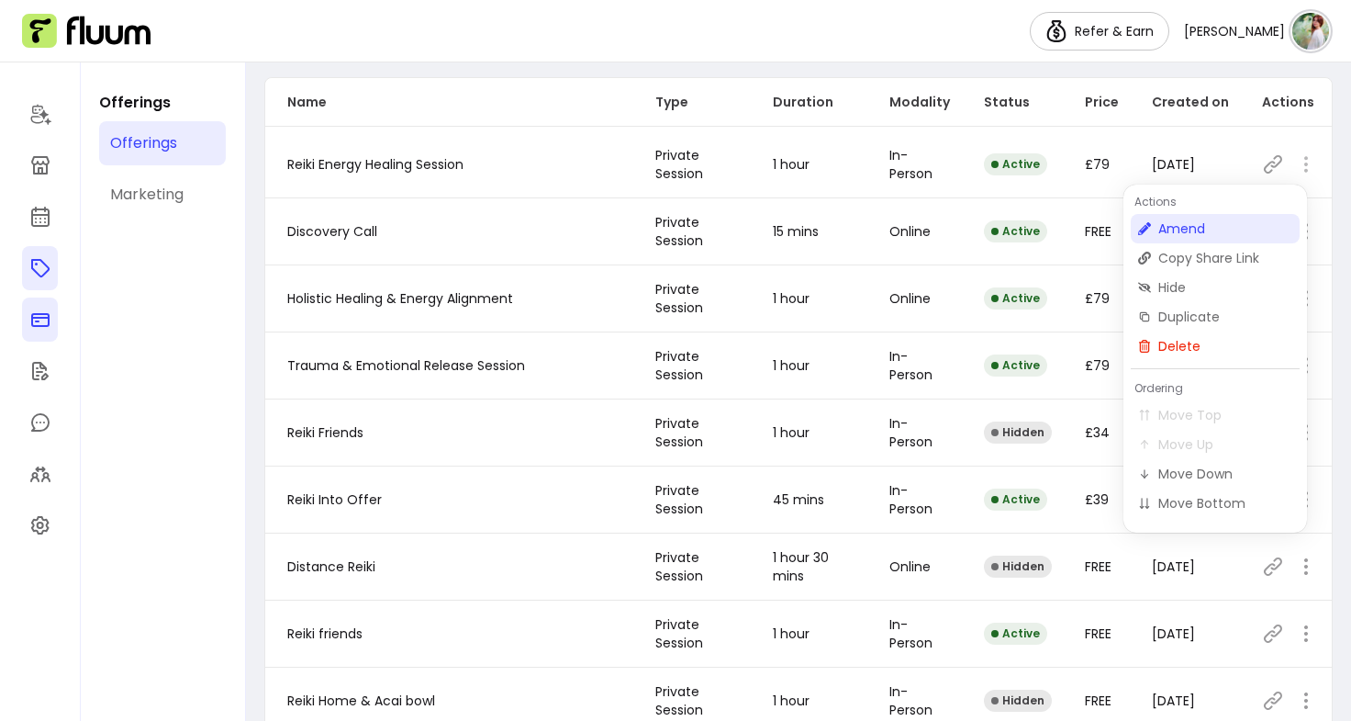
click at [1187, 228] on span "Amend" at bounding box center [1225, 228] width 134 height 18
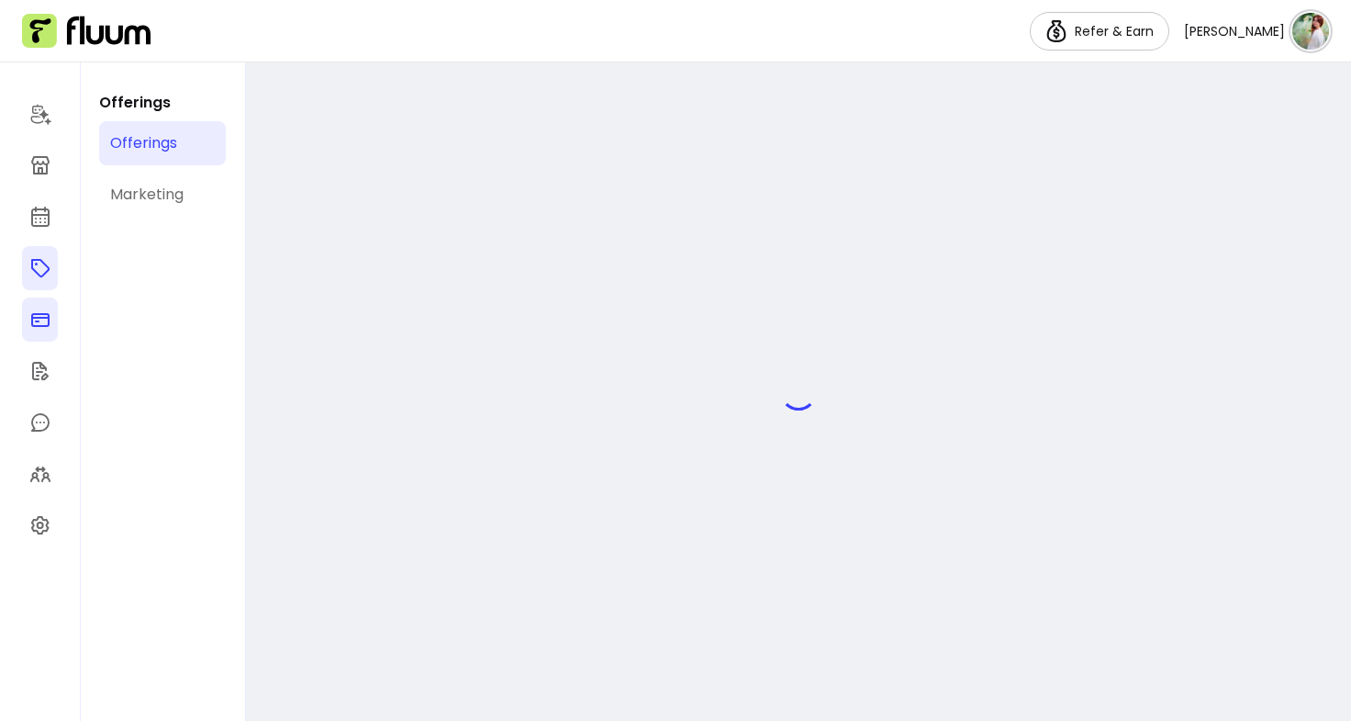
select select "**"
select select "***"
select select "**********"
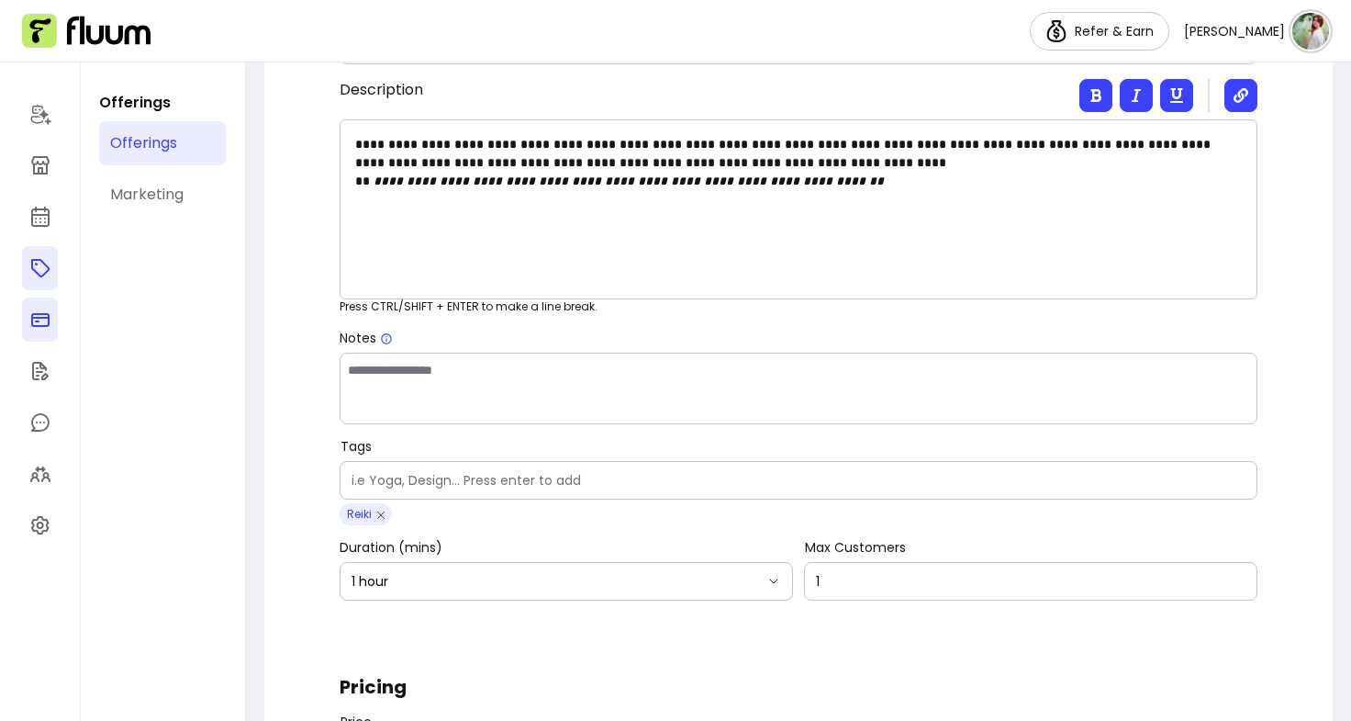
scroll to position [707, 0]
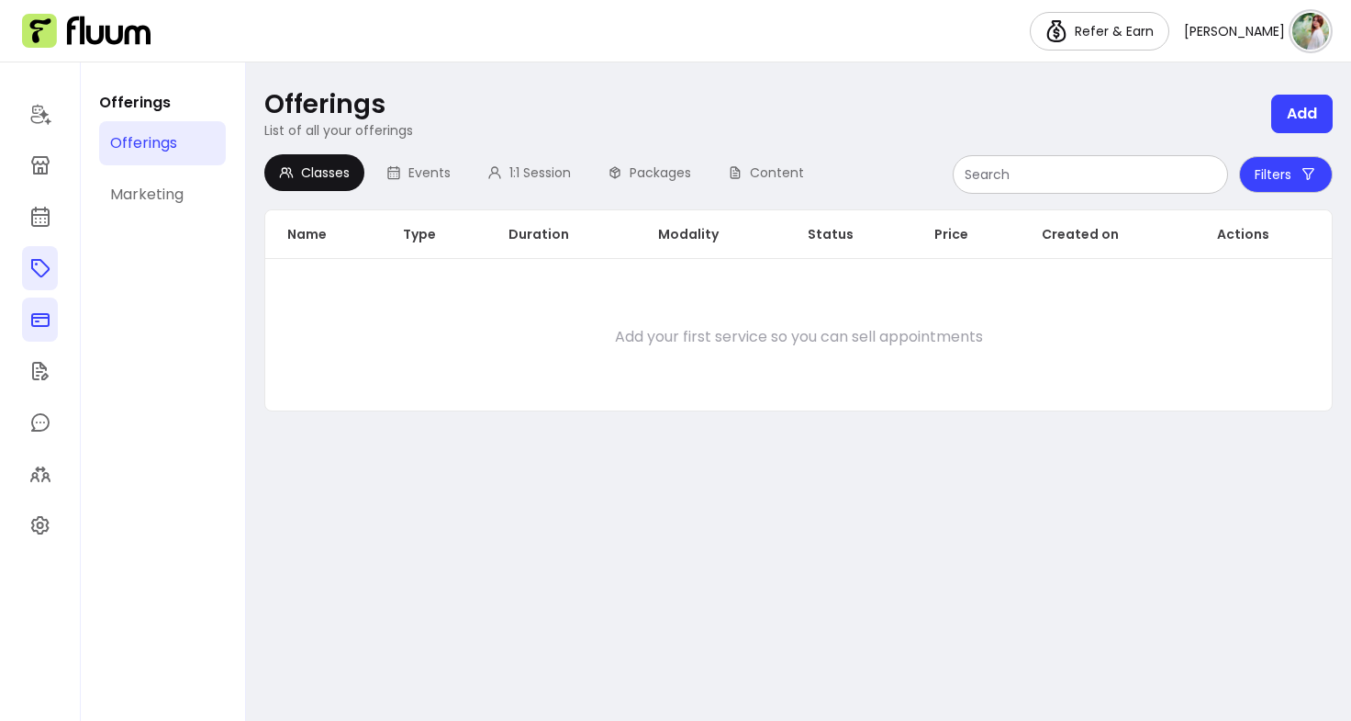
click at [162, 143] on div "Offerings" at bounding box center [143, 143] width 67 height 22
click at [51, 121] on link at bounding box center [40, 114] width 36 height 44
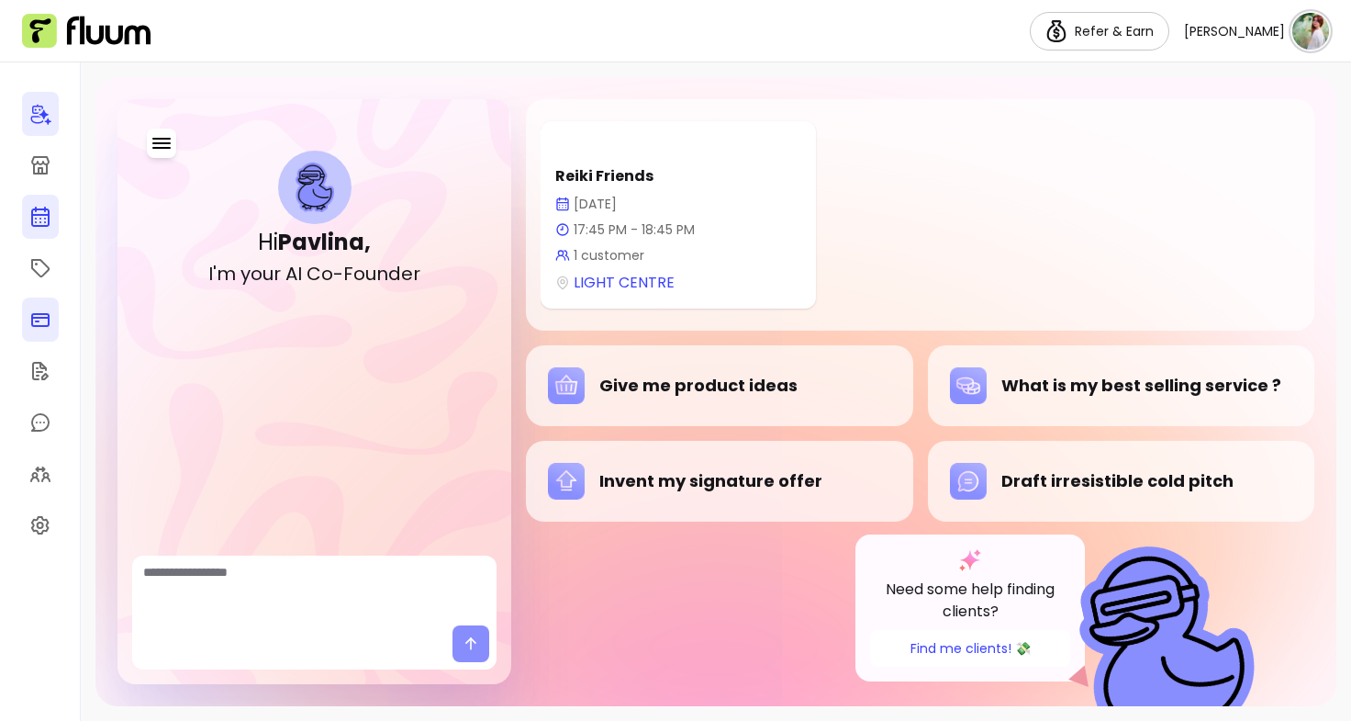
click at [39, 235] on link at bounding box center [40, 217] width 37 height 44
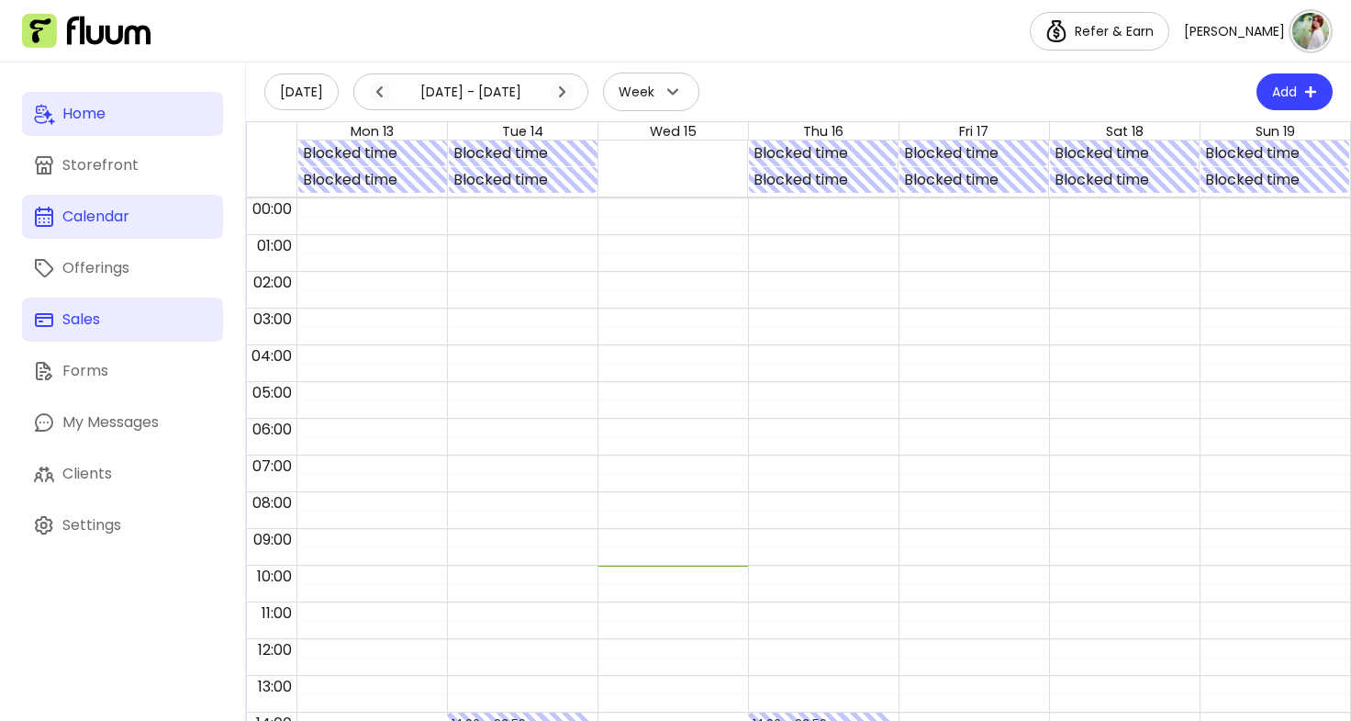
click at [70, 96] on link "Home" at bounding box center [122, 114] width 201 height 44
click at [84, 114] on div "Home" at bounding box center [83, 114] width 43 height 22
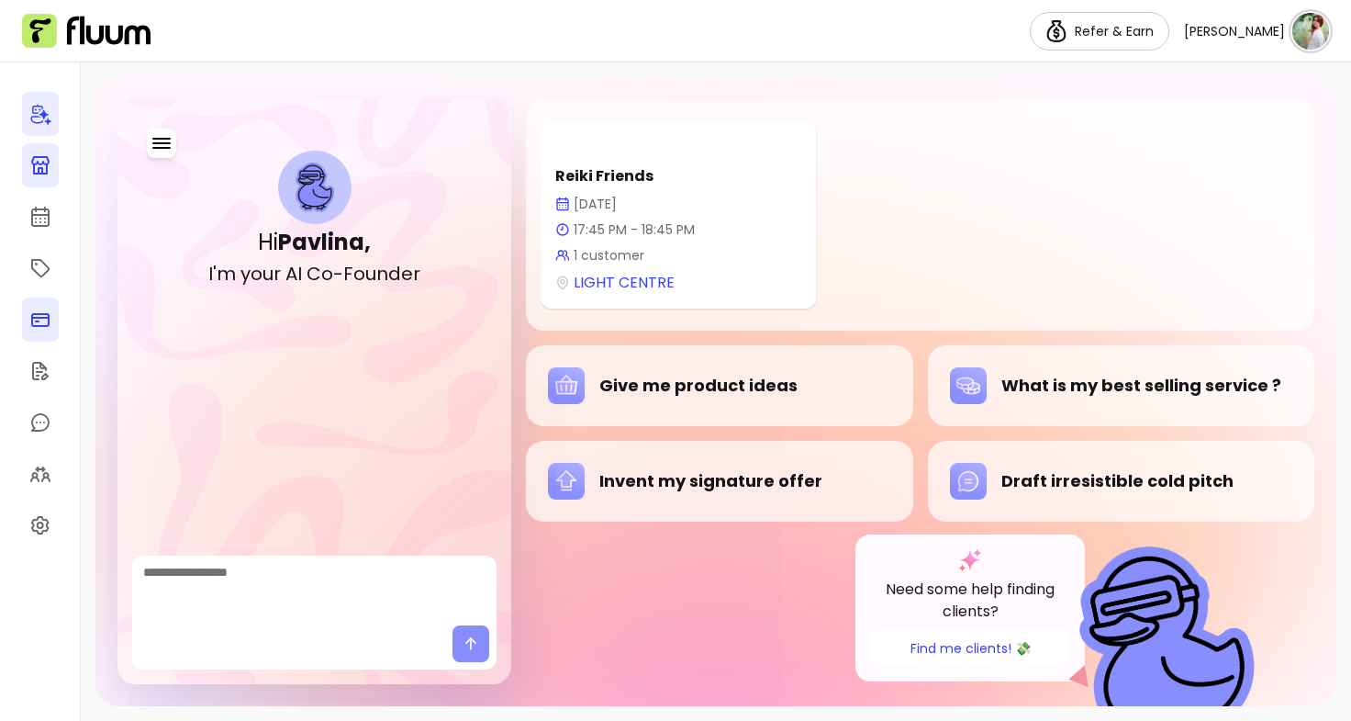
click at [39, 170] on icon at bounding box center [40, 165] width 18 height 18
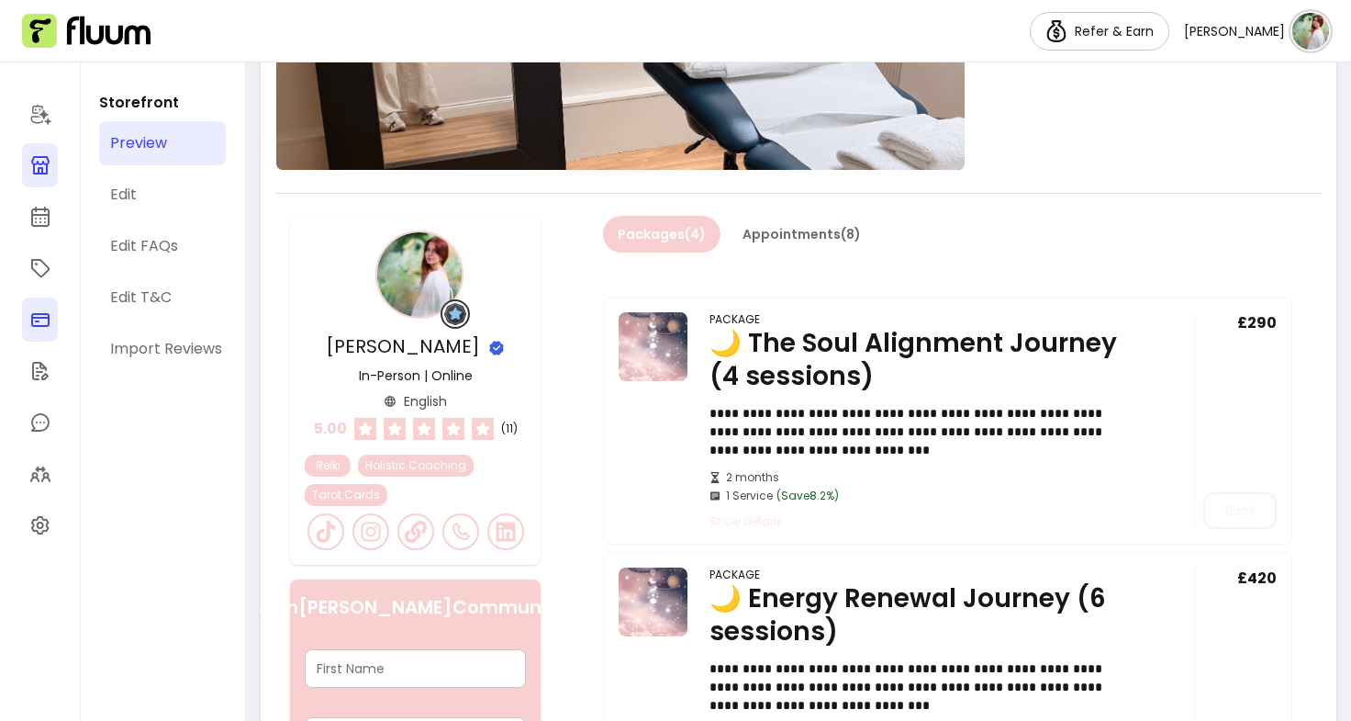
scroll to position [533, 0]
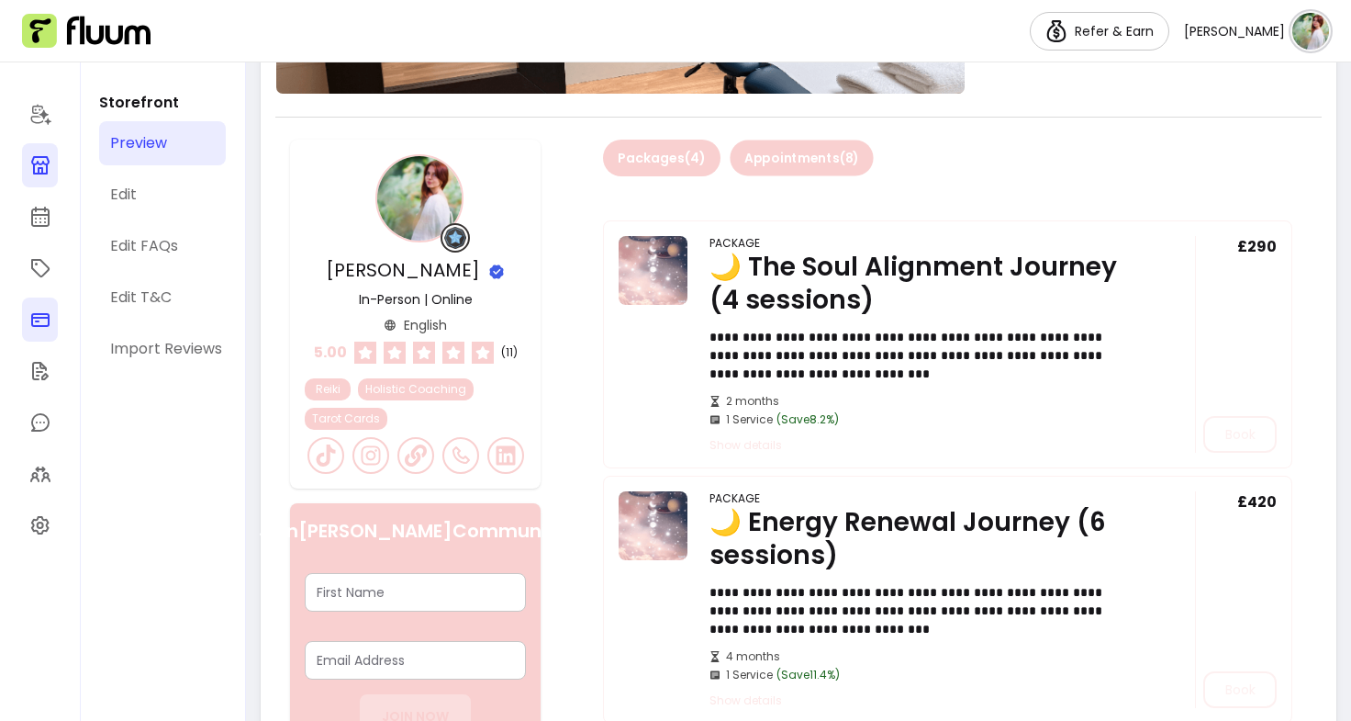
click at [807, 140] on button "Appointments ( 8 )" at bounding box center [801, 158] width 143 height 36
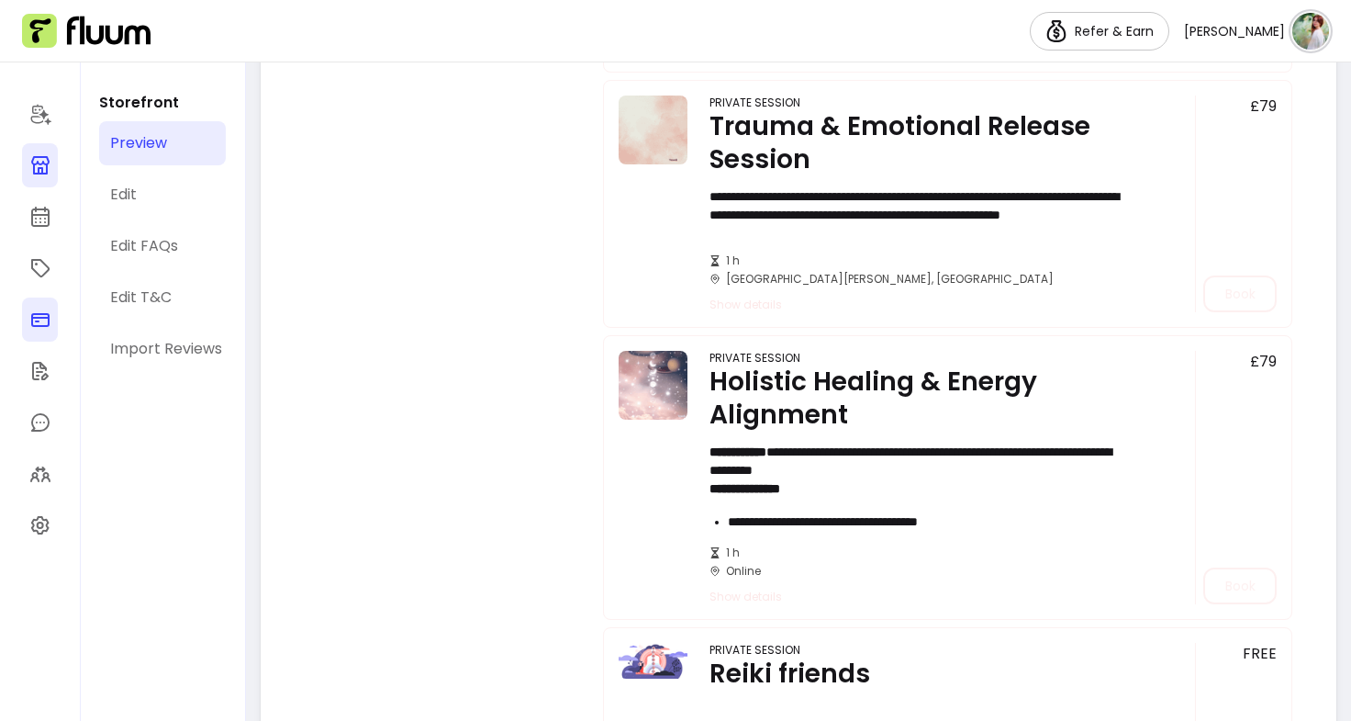
scroll to position [1922, 0]
